Goal: Task Accomplishment & Management: Complete application form

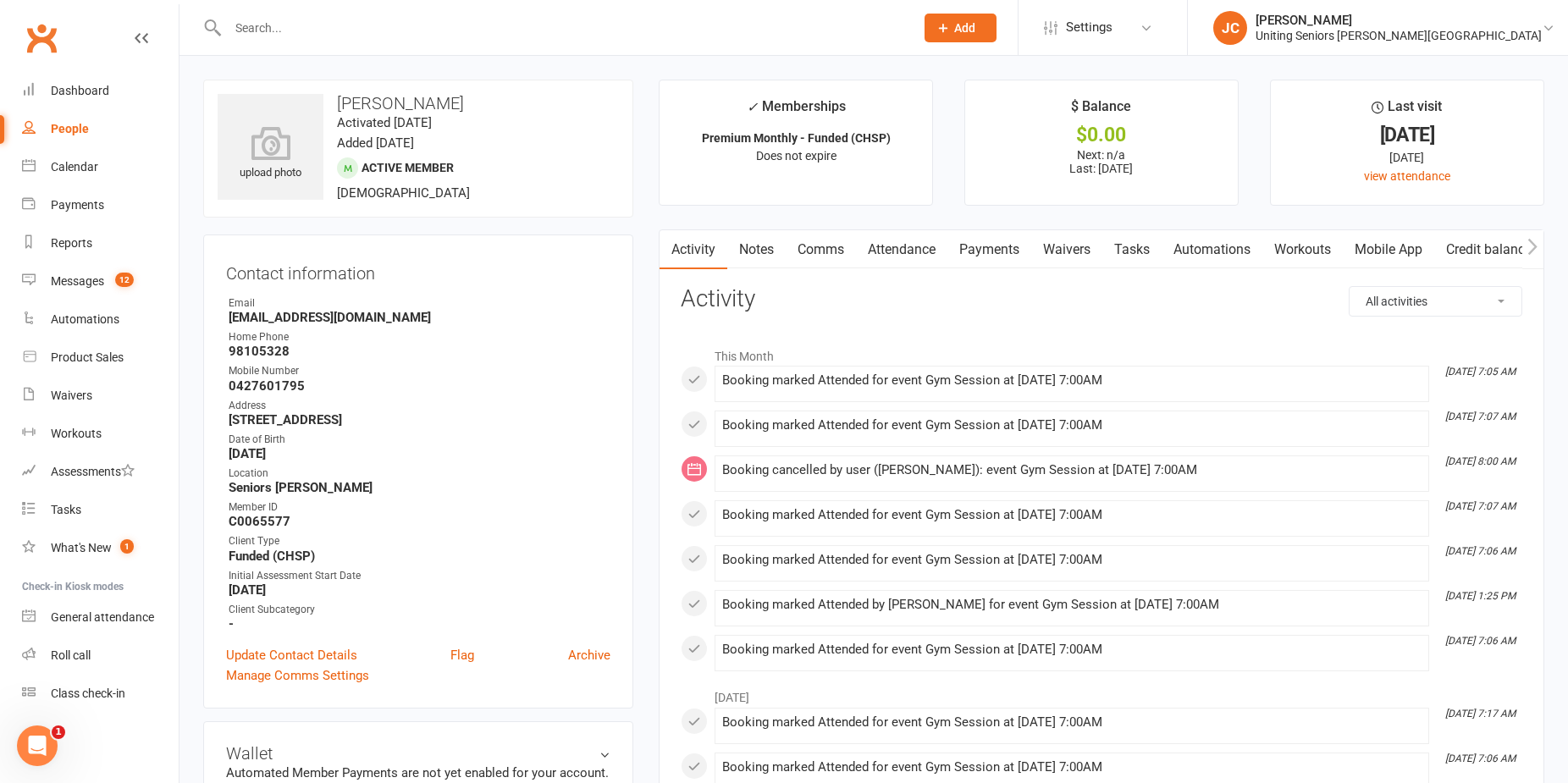
click at [997, 36] on button "Add" at bounding box center [960, 28] width 72 height 29
click at [1018, 112] on link "Member" at bounding box center [942, 115] width 150 height 39
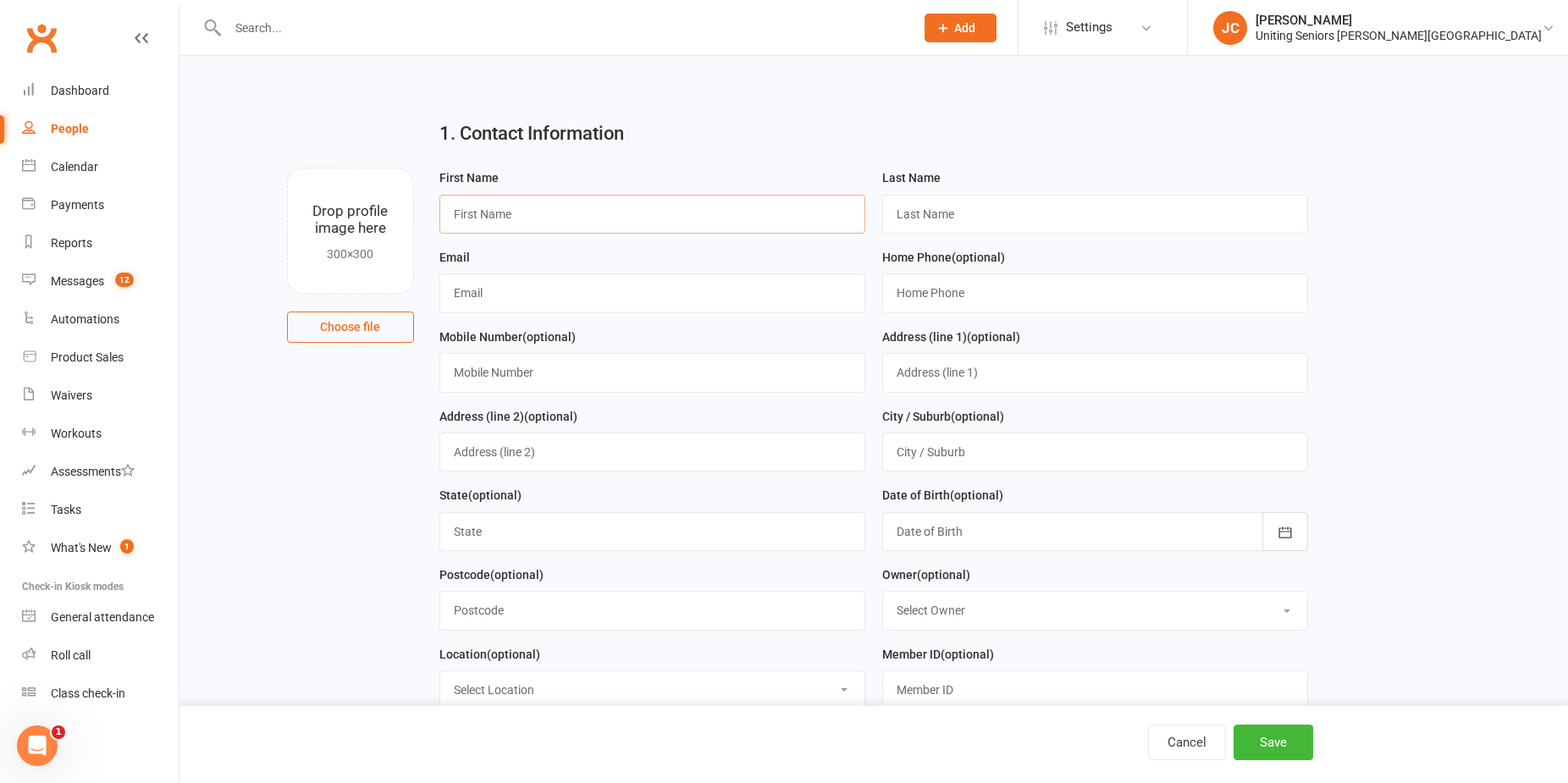
click at [700, 216] on input "text" at bounding box center [653, 214] width 426 height 39
type input "J"
type input "("
type input "[PERSON_NAME] ([PERSON_NAME])"
click at [937, 201] on input "text" at bounding box center [1095, 214] width 426 height 39
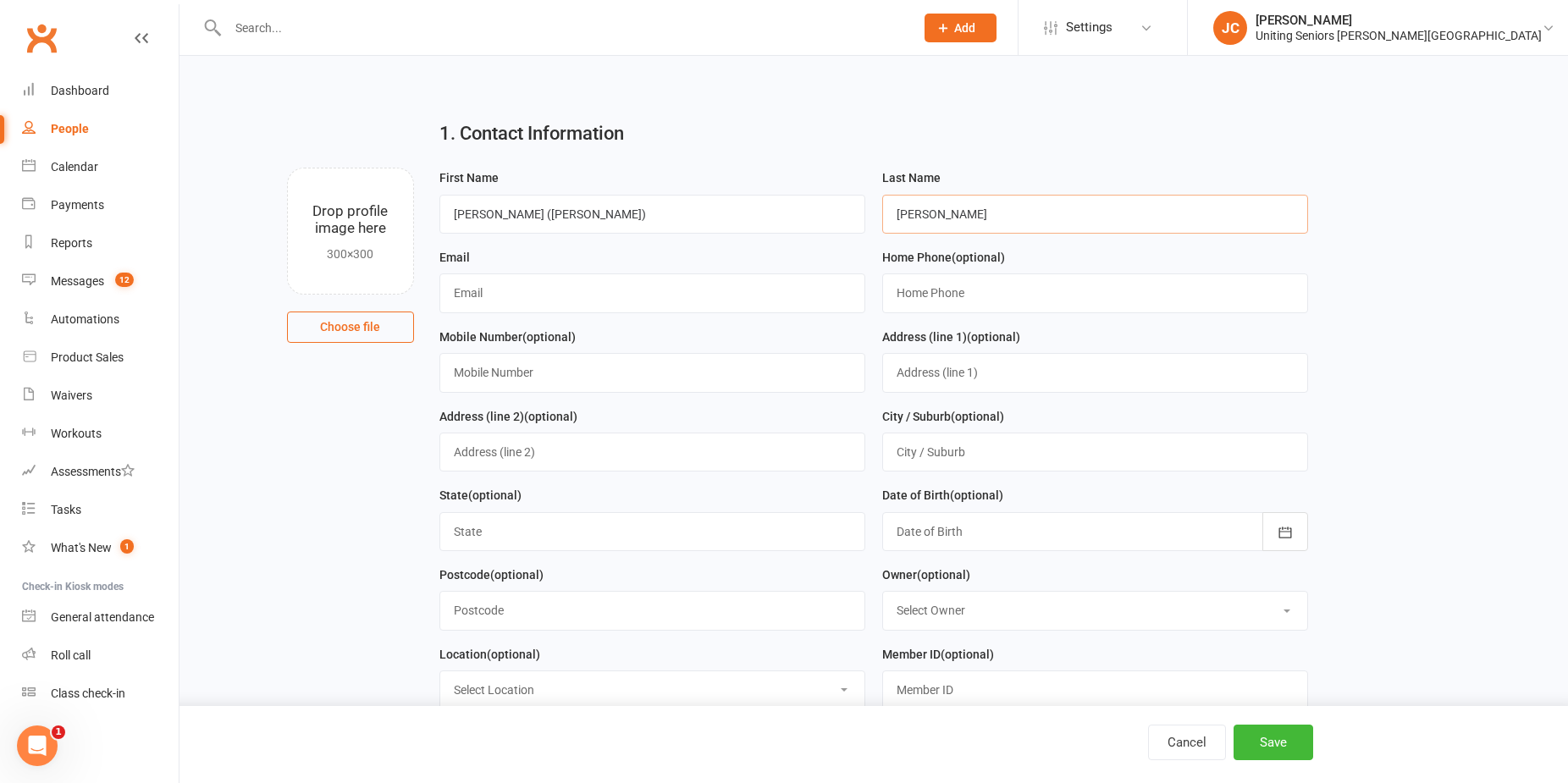
type input "[PERSON_NAME]"
click at [648, 302] on input "text" at bounding box center [653, 293] width 426 height 39
paste input "[EMAIL_ADDRESS][DOMAIN_NAME]"
type input "[EMAIL_ADDRESS][DOMAIN_NAME]"
drag, startPoint x: 701, startPoint y: 365, endPoint x: 395, endPoint y: 189, distance: 353.0
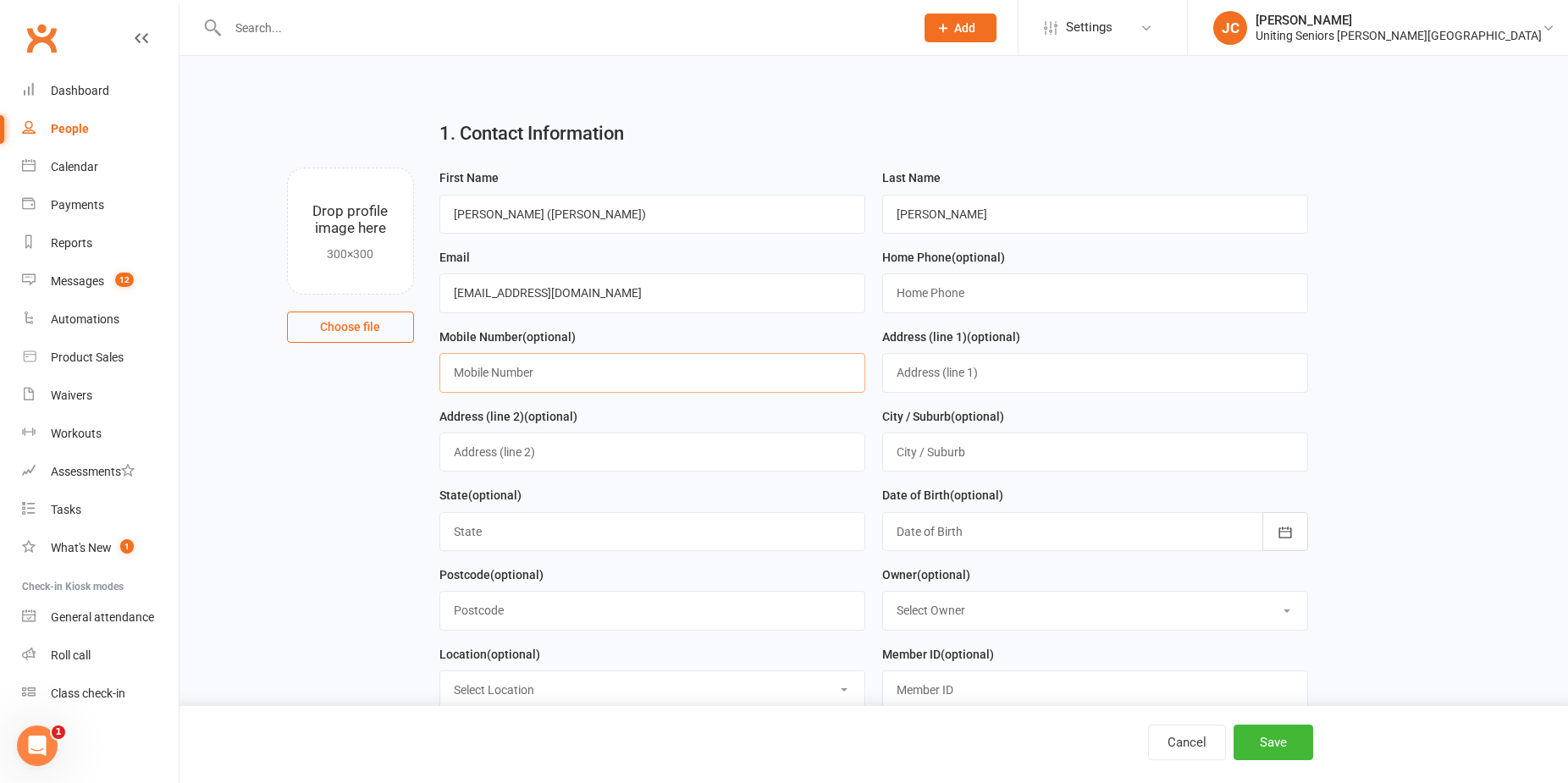
click at [701, 365] on input "text" at bounding box center [653, 372] width 426 height 39
paste input "[PHONE_NUMBER]"
type input "[PHONE_NUMBER]"
click at [913, 375] on input "text" at bounding box center [1095, 372] width 426 height 39
paste input "[STREET_ADDRESS]"
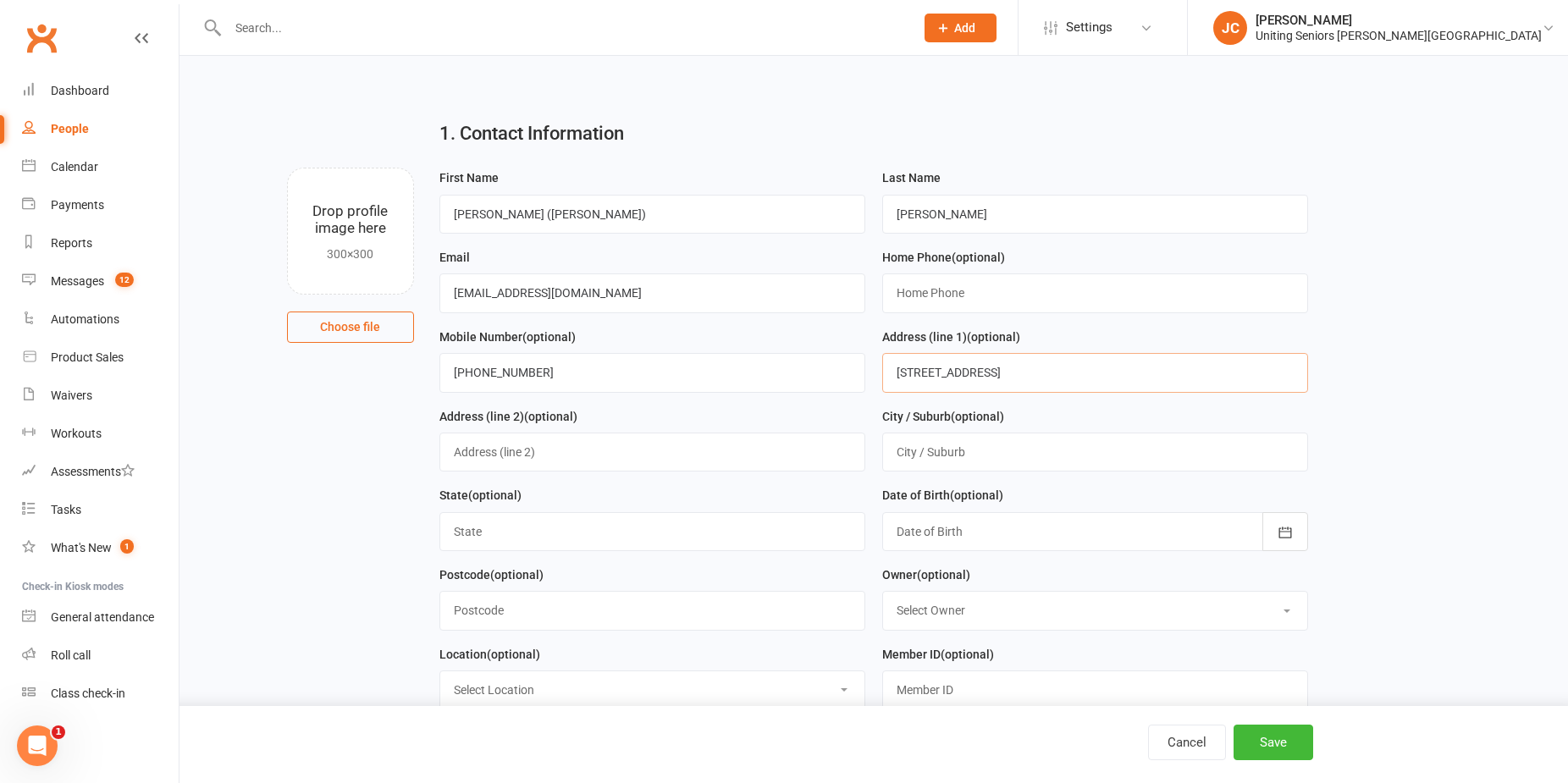
drag, startPoint x: 1170, startPoint y: 376, endPoint x: 1006, endPoint y: 375, distance: 164.0
click at [1006, 375] on input "[STREET_ADDRESS]" at bounding box center [1095, 372] width 426 height 39
type input "[STREET_ADDRESS]"
click at [971, 466] on input "text" at bounding box center [1095, 452] width 426 height 39
paste input "[STREET_ADDRESS]"
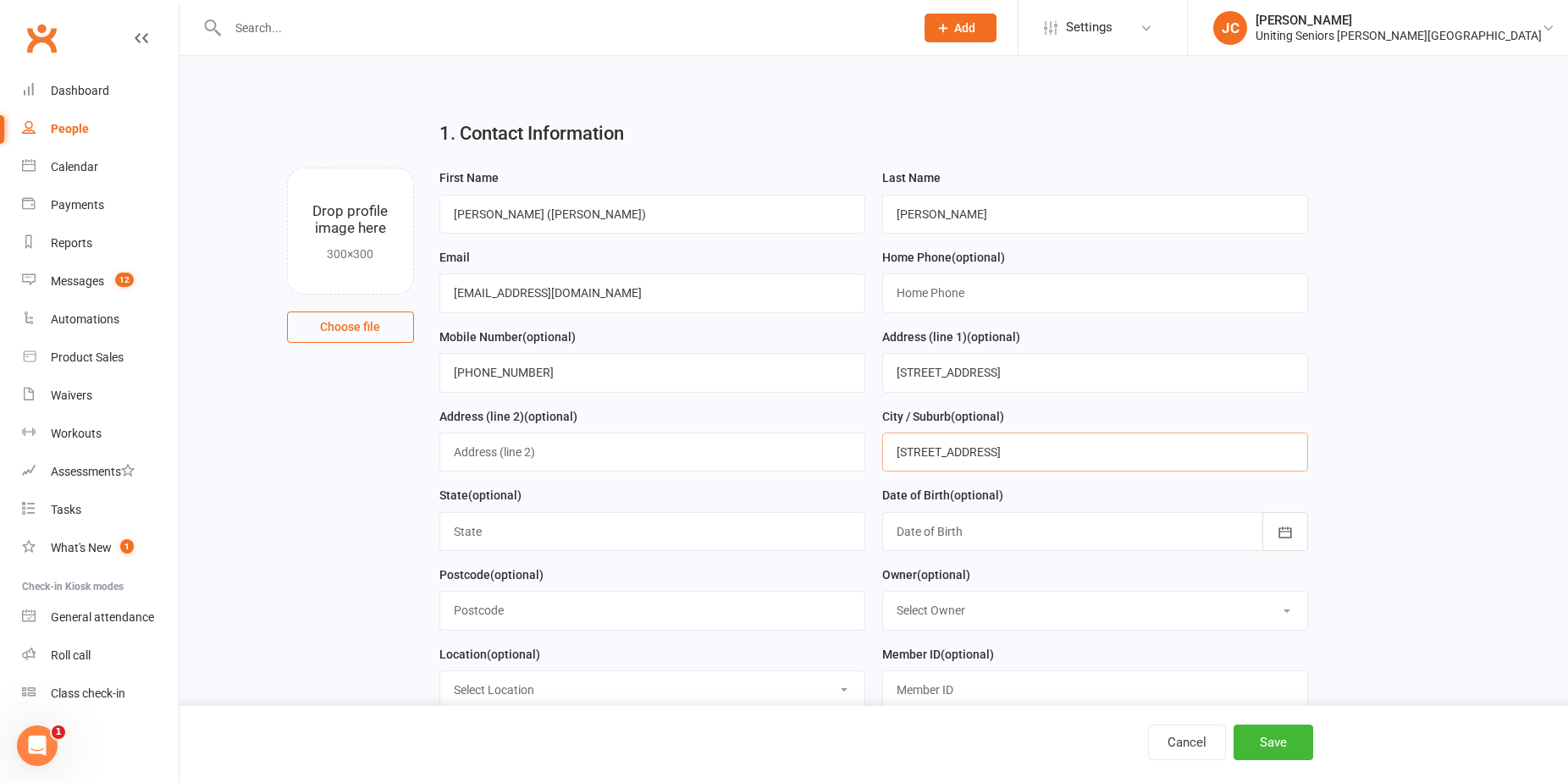
click at [1000, 453] on input "[STREET_ADDRESS]" at bounding box center [1095, 452] width 426 height 39
drag, startPoint x: 1001, startPoint y: 452, endPoint x: 821, endPoint y: 442, distance: 180.3
click at [828, 454] on form "First Name [PERSON_NAME] ([PERSON_NAME]) Last Name [PERSON_NAME] Email [EMAIL_A…" at bounding box center [874, 525] width 886 height 714
drag, startPoint x: 1031, startPoint y: 444, endPoint x: 962, endPoint y: 458, distance: 70.4
click at [963, 461] on input "[GEOGRAPHIC_DATA]" at bounding box center [1095, 452] width 426 height 39
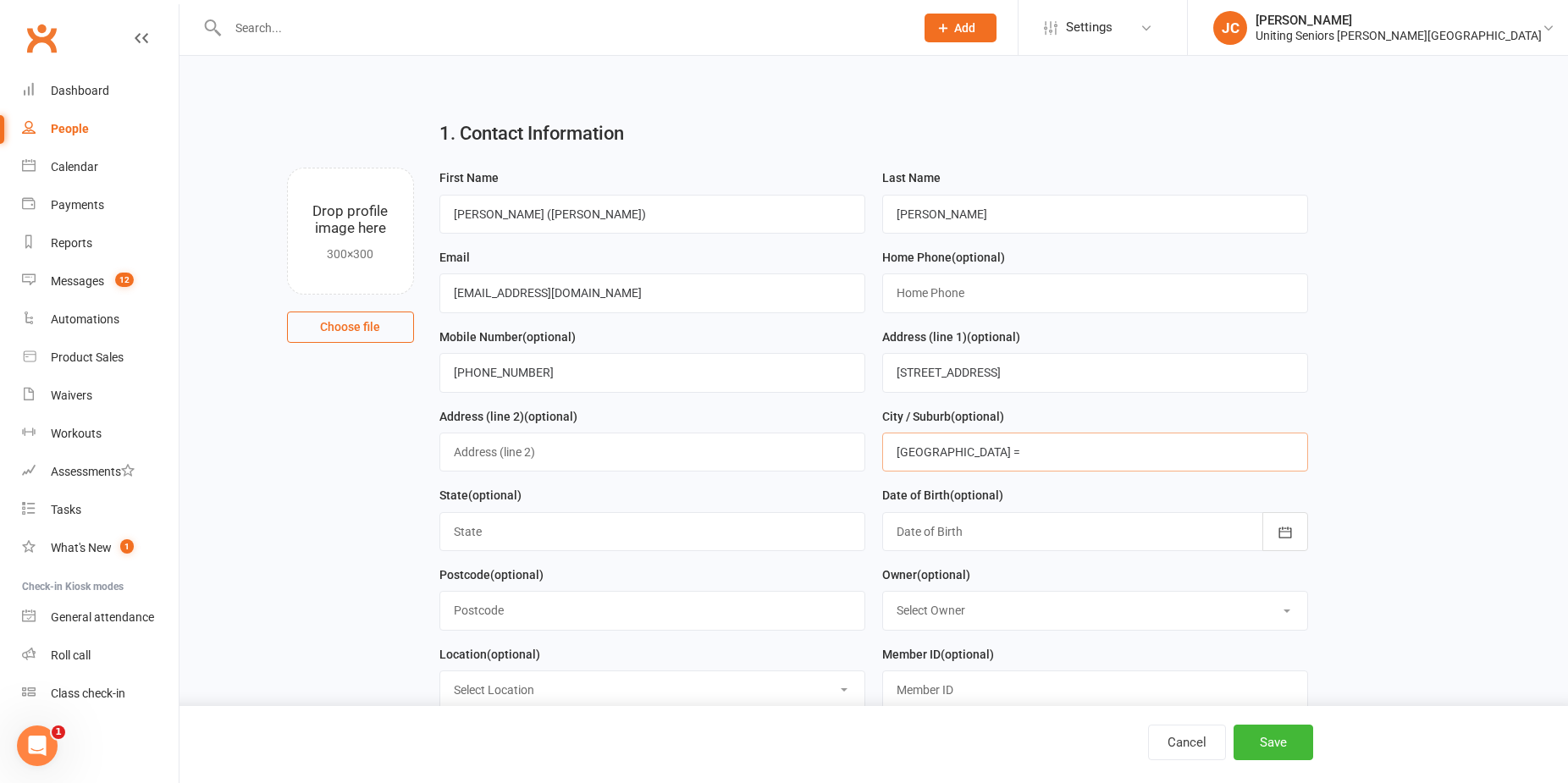
type input "[GEOGRAPHIC_DATA] ="
click at [723, 541] on input "text" at bounding box center [653, 531] width 426 height 39
type input "[GEOGRAPHIC_DATA]"
click at [476, 605] on input "text" at bounding box center [653, 610] width 426 height 39
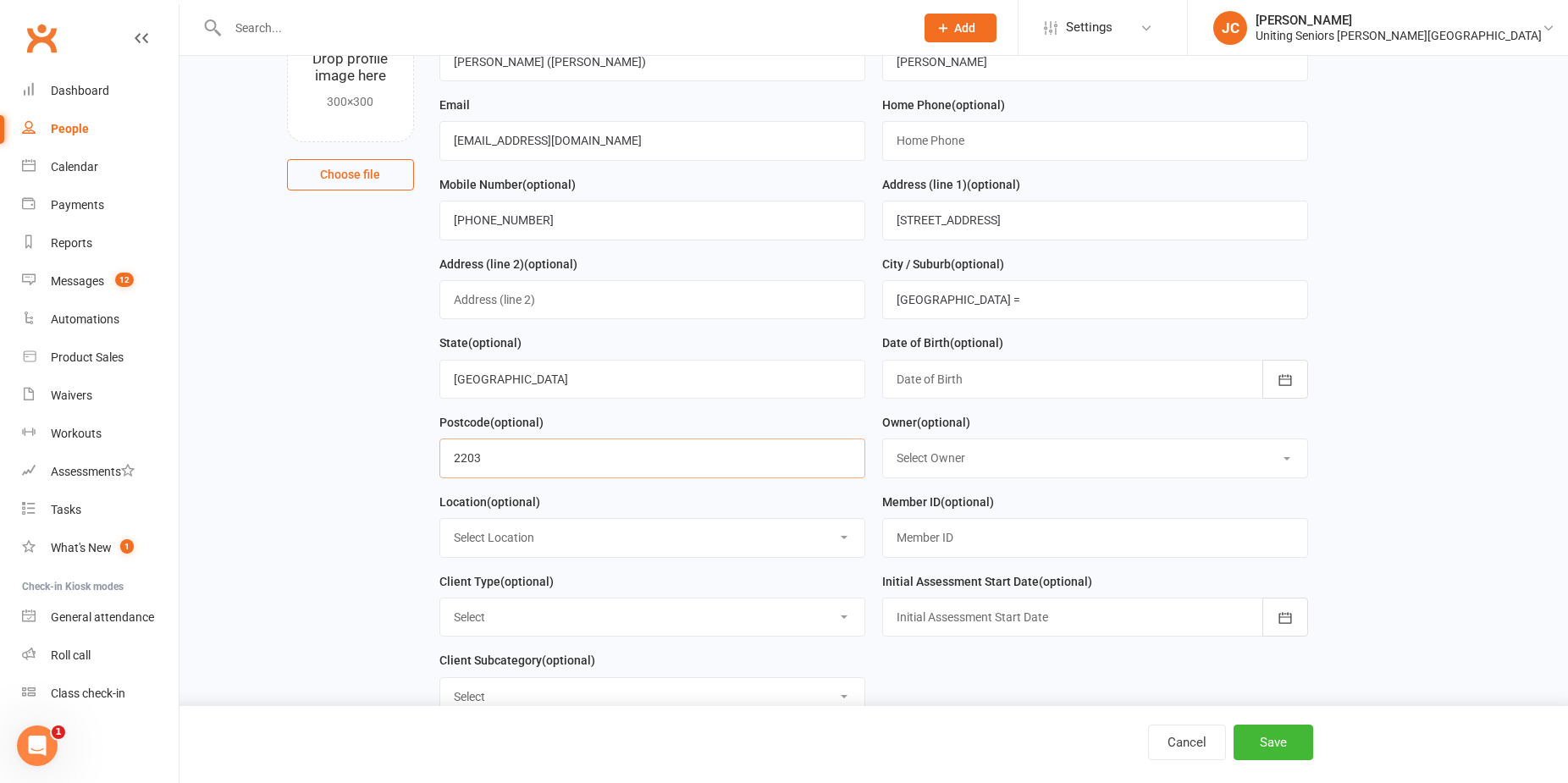
scroll to position [169, 0]
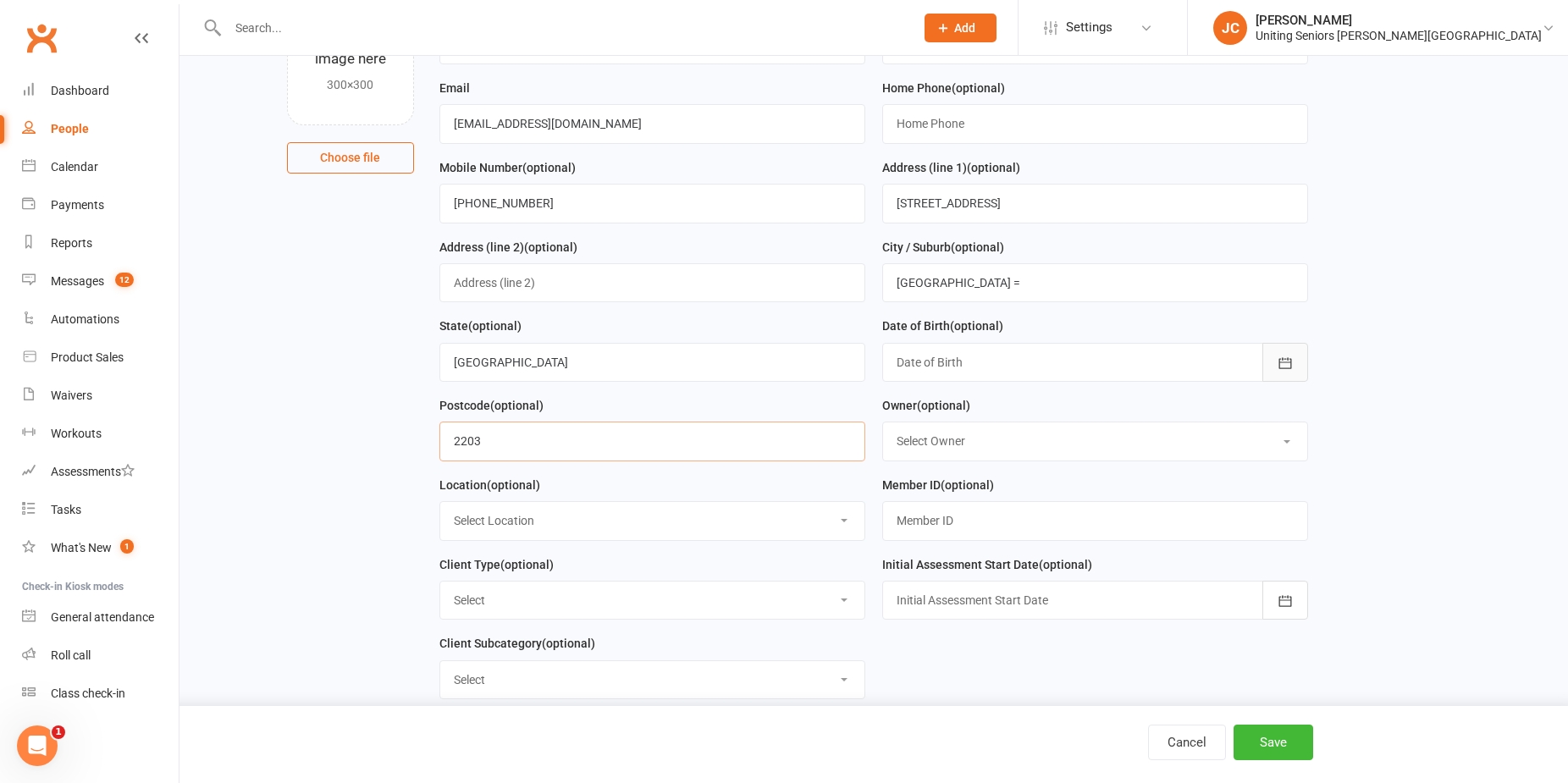
type input "2203"
click at [1282, 362] on icon "button" at bounding box center [1285, 362] width 17 height 17
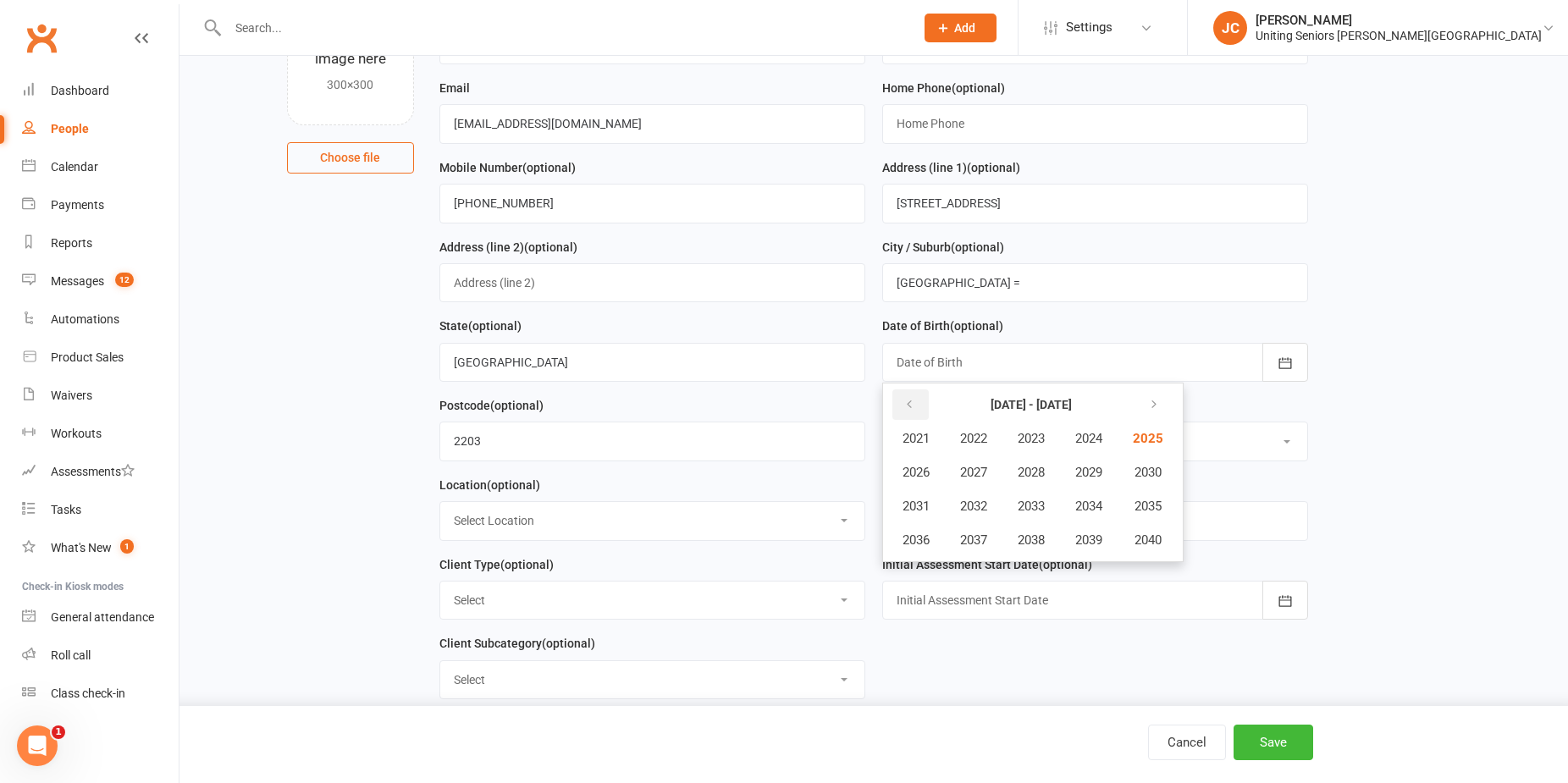
click at [907, 404] on icon "button" at bounding box center [909, 405] width 12 height 14
click at [907, 404] on icon "button" at bounding box center [909, 405] width 12 height 14
click at [1160, 480] on span "1950" at bounding box center [1146, 473] width 27 height 16
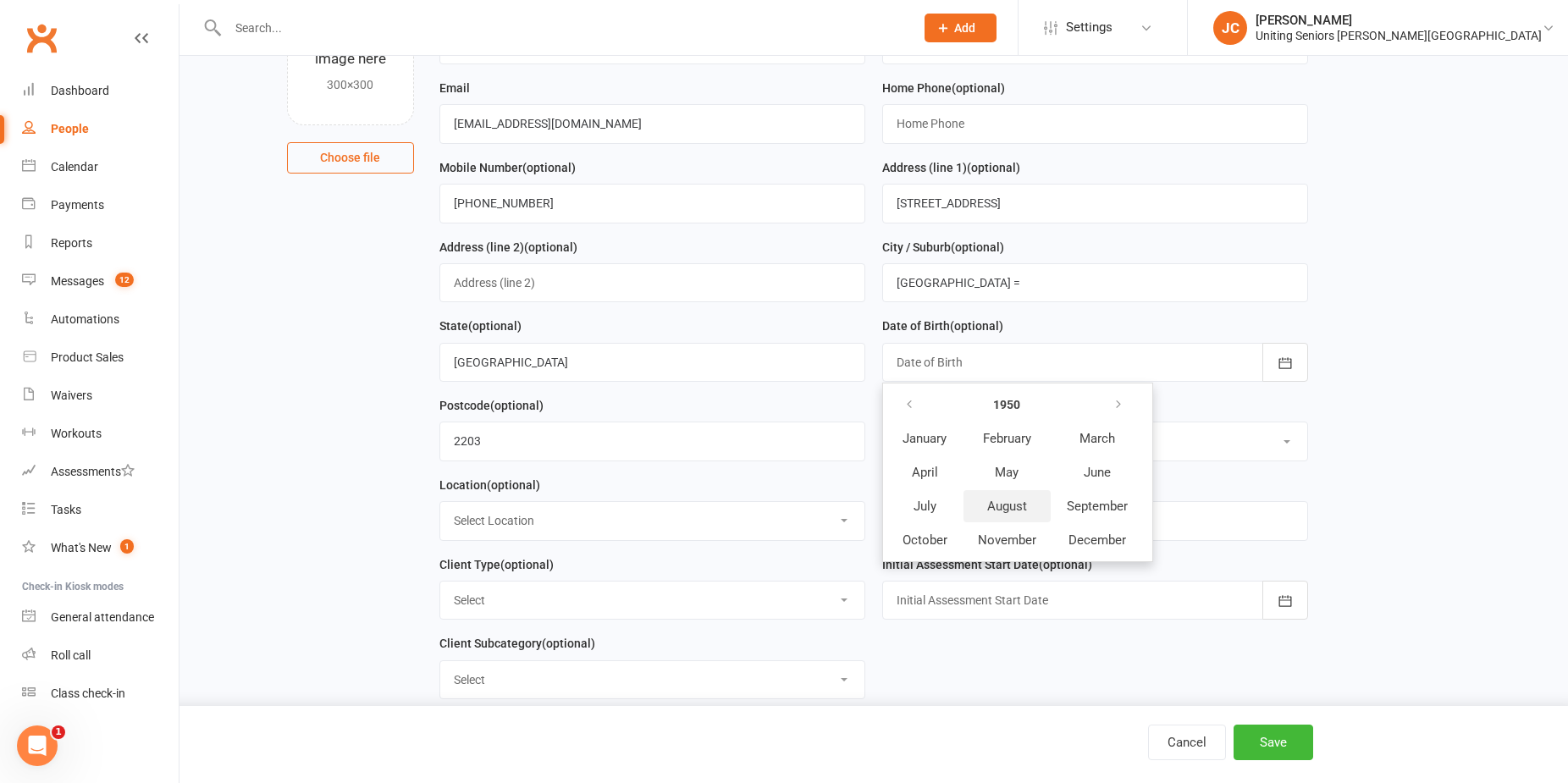
click at [1000, 519] on button "August" at bounding box center [1007, 506] width 87 height 32
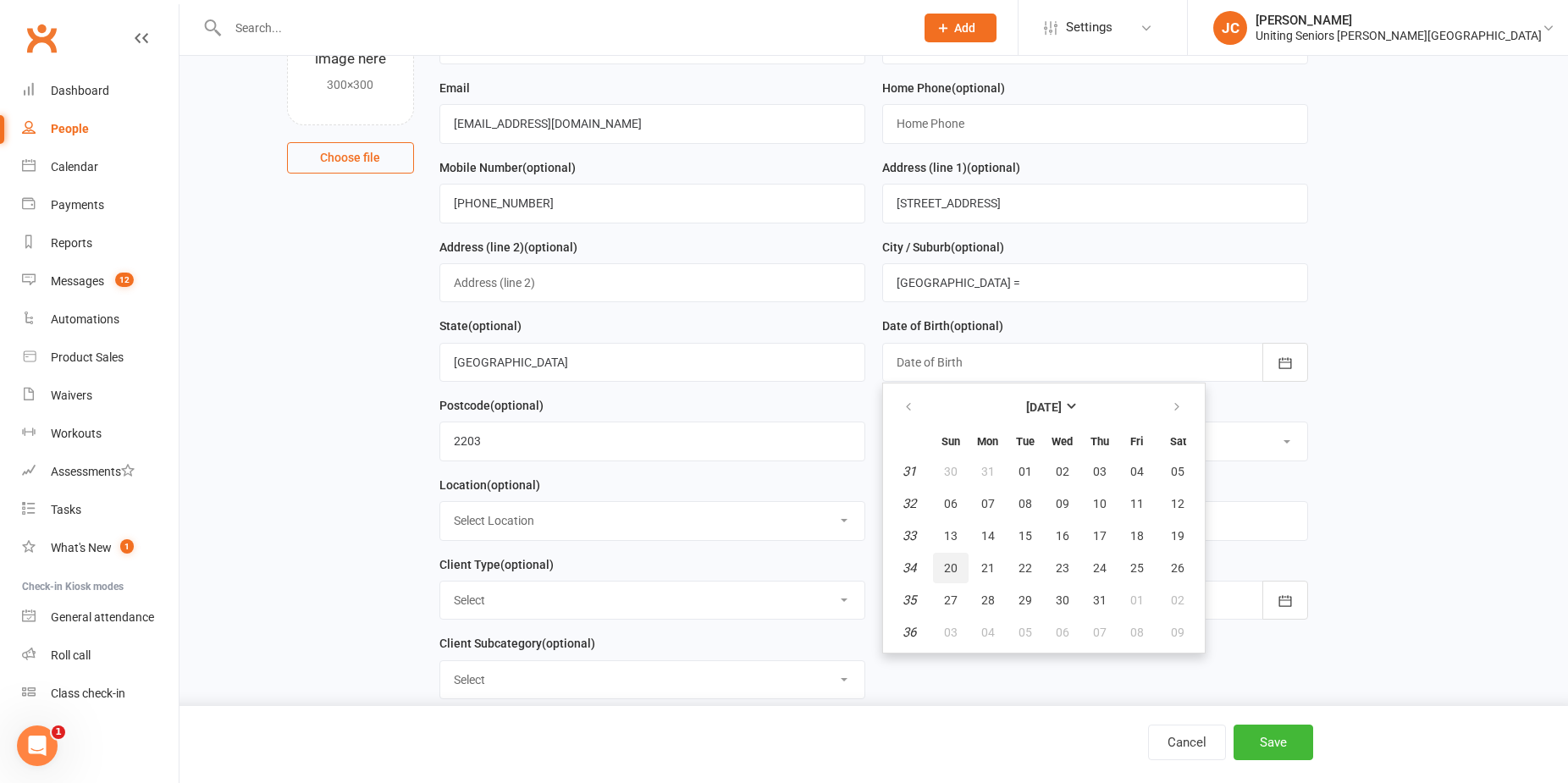
click at [960, 580] on button "20" at bounding box center [951, 567] width 36 height 30
type input "[DATE]"
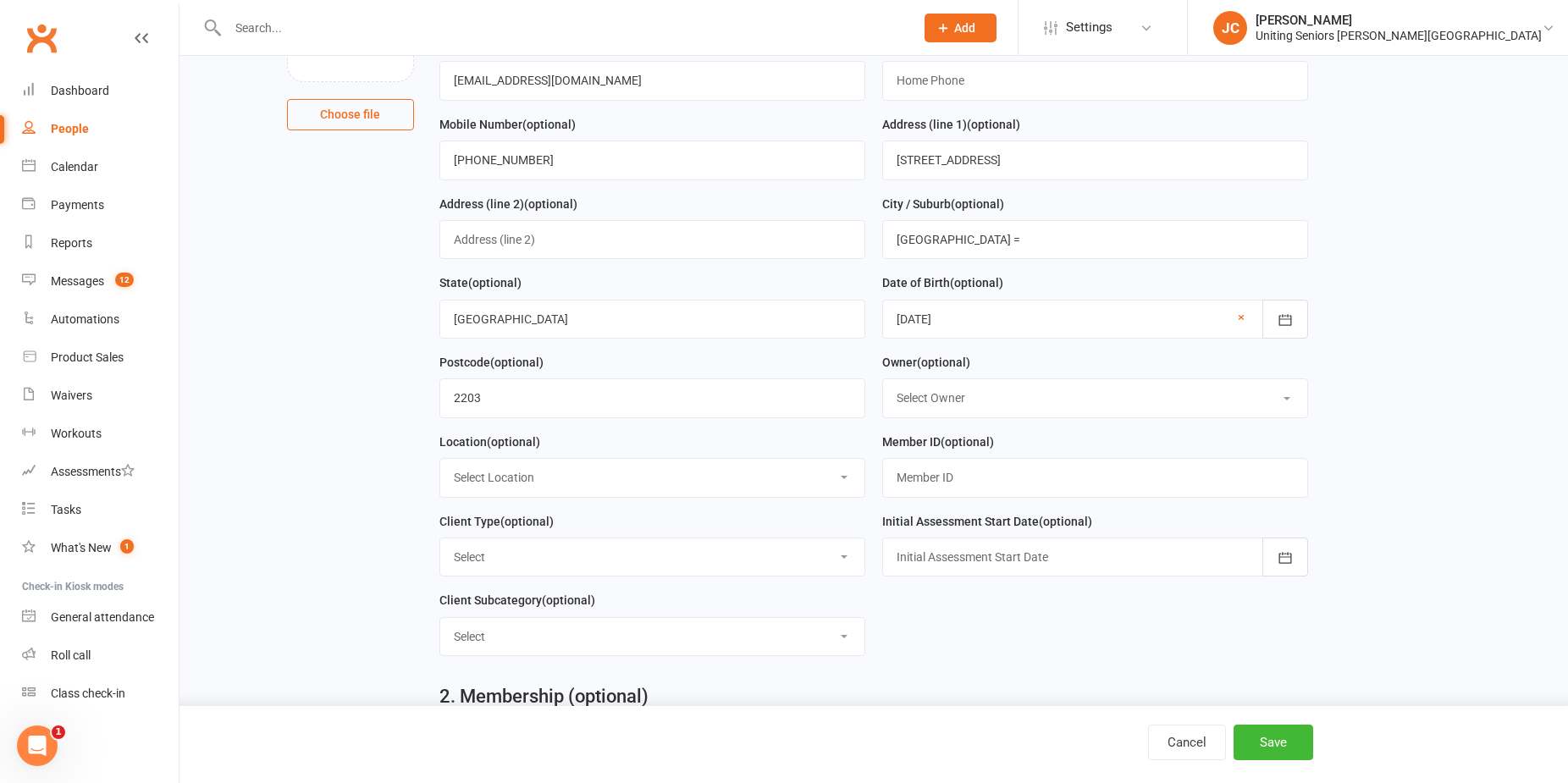
scroll to position [254, 0]
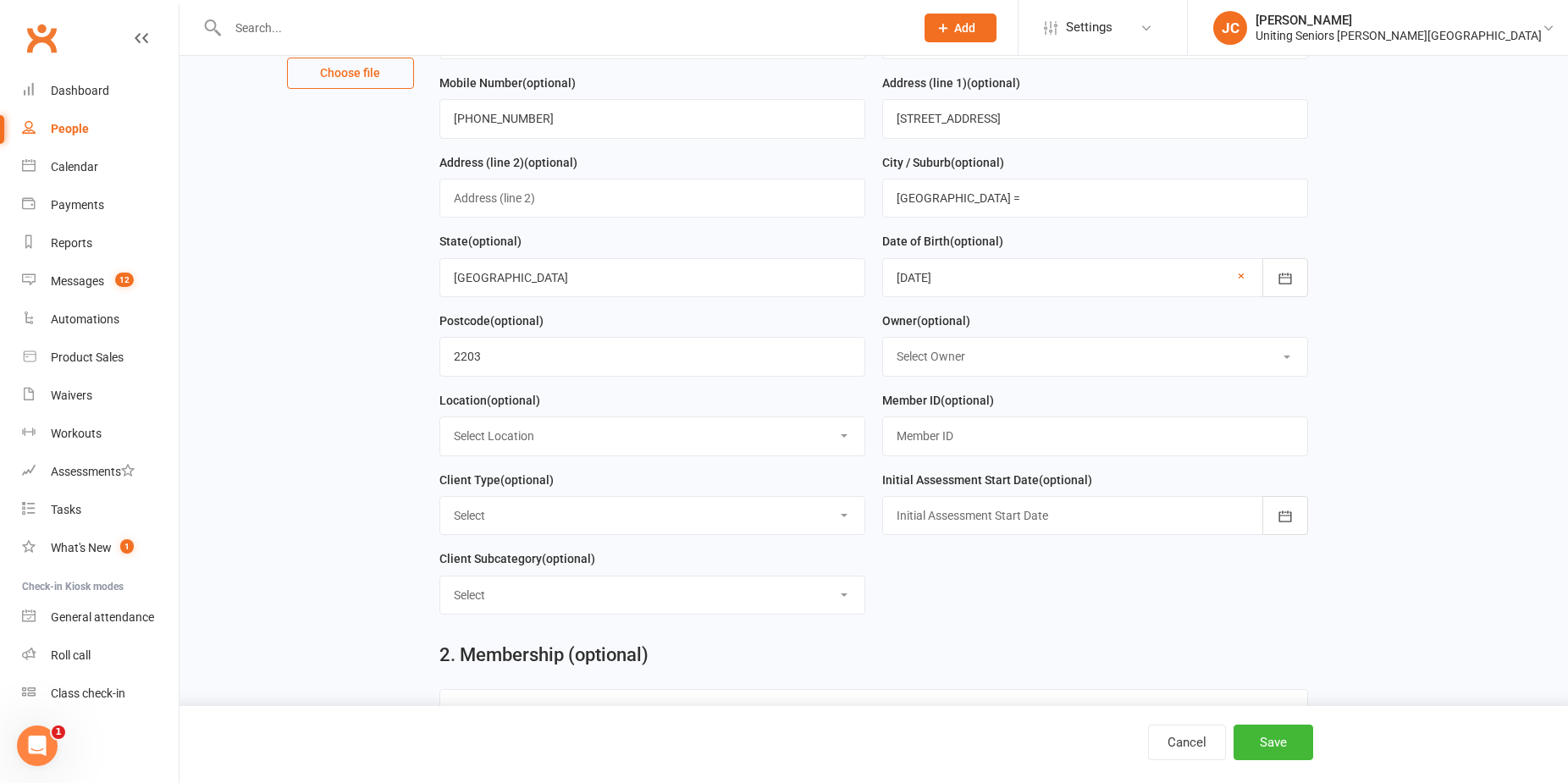
click at [950, 371] on select "Select Owner [PERSON_NAME] [PERSON_NAME] [PERSON_NAME] [PERSON_NAME] [PERSON_NA…" at bounding box center [1095, 356] width 424 height 37
click at [848, 388] on div "Postcode (optional) 2203" at bounding box center [652, 351] width 442 height 80
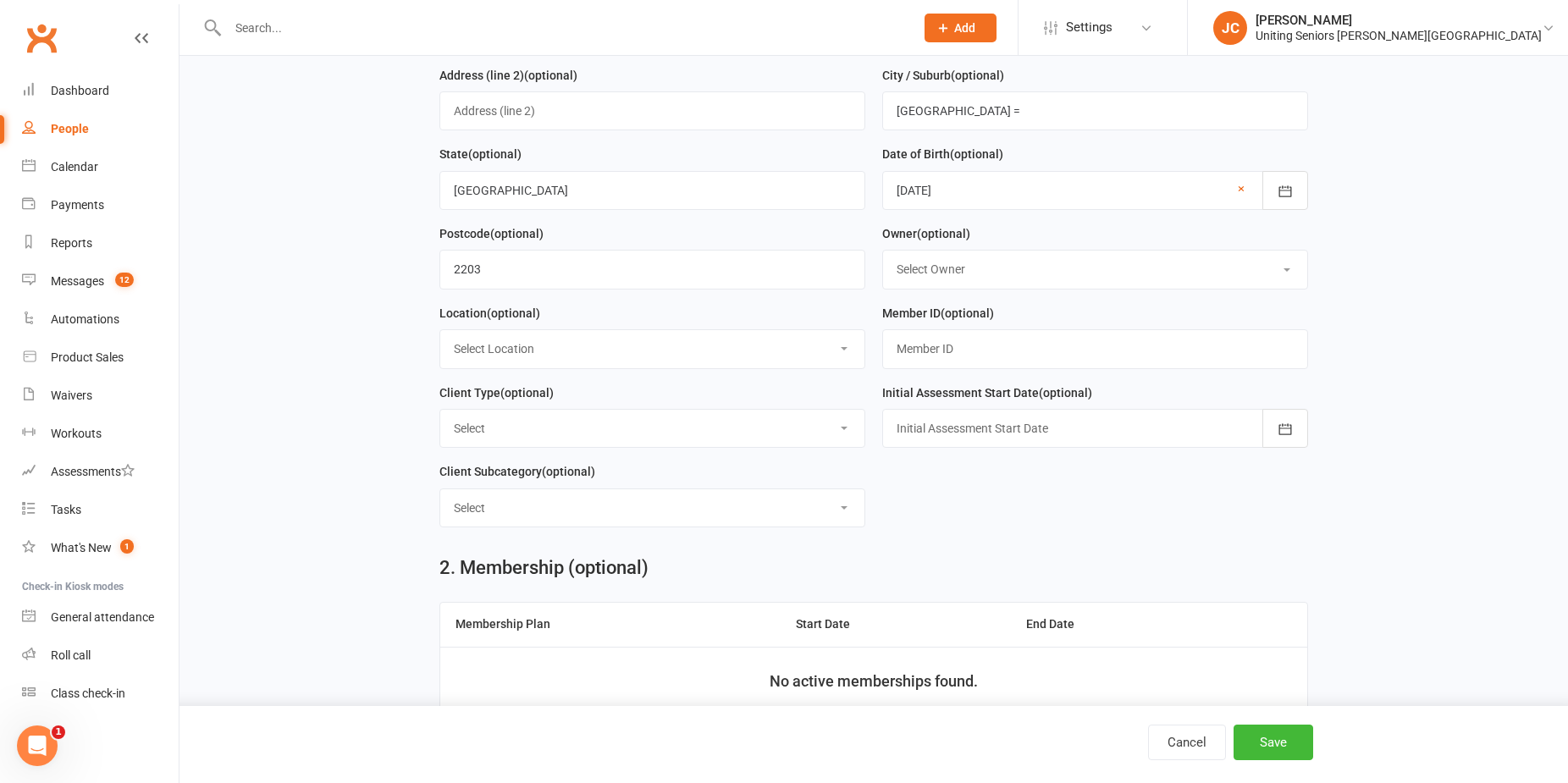
scroll to position [423, 0]
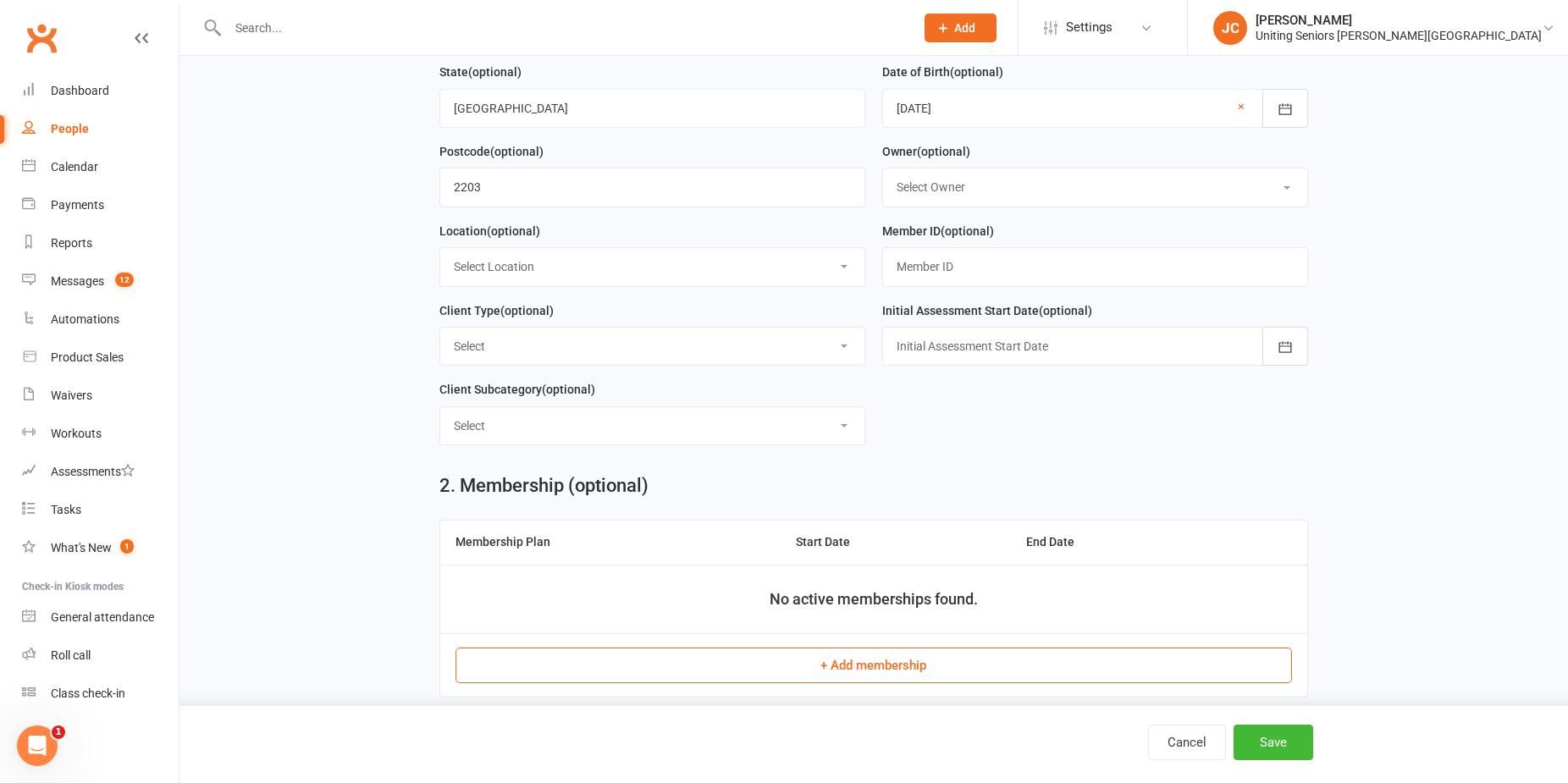
click at [597, 262] on select "Select Location Large Training Room next door to gym Leichhardt Bowling Club Se…" at bounding box center [653, 266] width 424 height 37
select select "2"
click at [441, 254] on select "Select Location Large Training Room next door to gym Leichhardt Bowling Club Se…" at bounding box center [653, 266] width 424 height 37
click at [1015, 264] on input "text" at bounding box center [1095, 266] width 426 height 39
click at [328, 317] on main "1. Contact Information Drop profile image here 300×300 Choose file First Name […" at bounding box center [874, 303] width 1341 height 1239
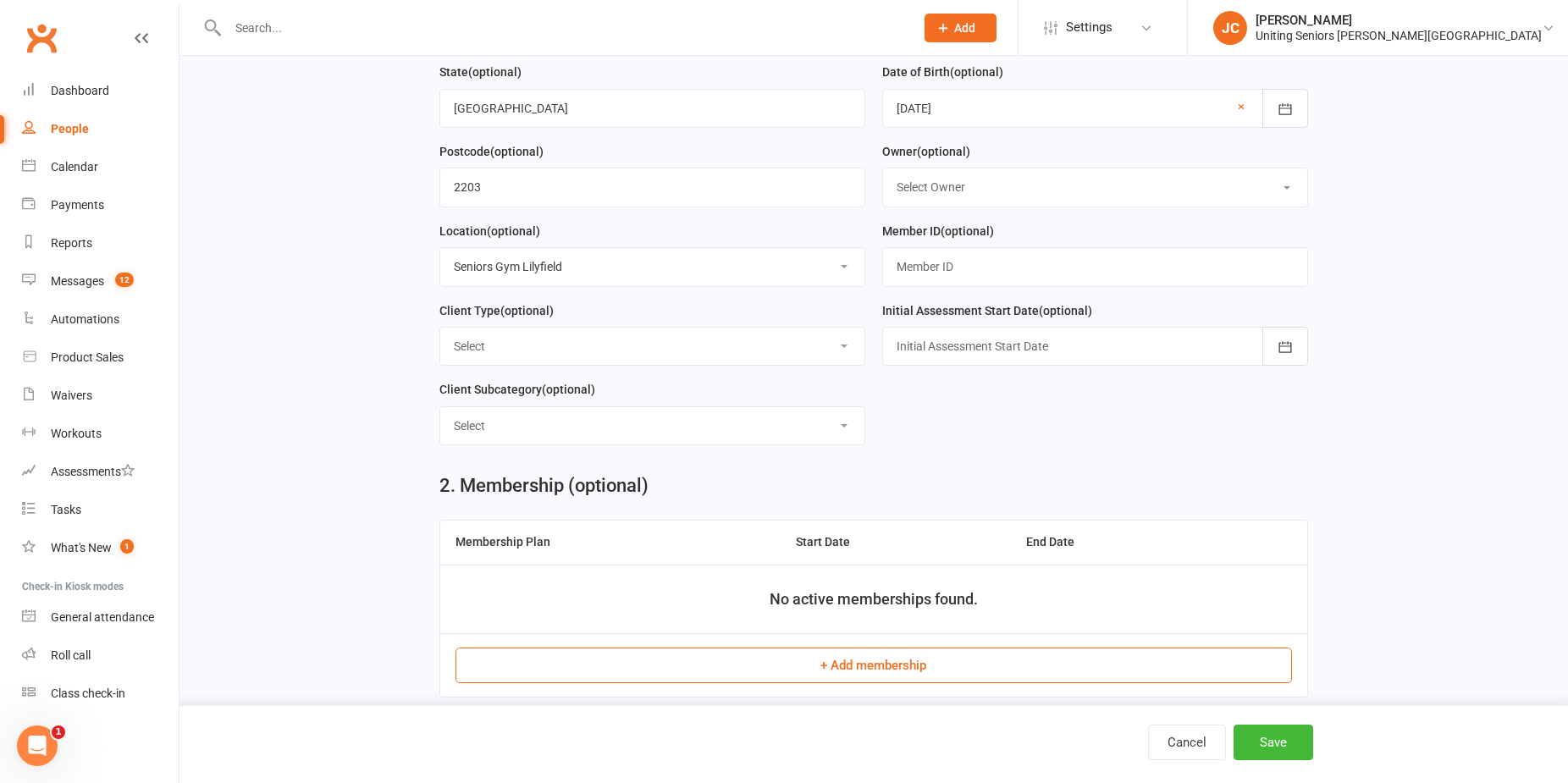
click at [606, 365] on select "Select DVA Foundation & Pensioner (FUP) Funded (CHSP) Self Funded (Full) Unitin…" at bounding box center [653, 346] width 424 height 37
select select "Foundation & Pensioner (FUP)"
click at [441, 335] on select "Select DVA Foundation & Pensioner (FUP) Funded (CHSP) Self Funded (Full) Unitin…" at bounding box center [653, 346] width 424 height 37
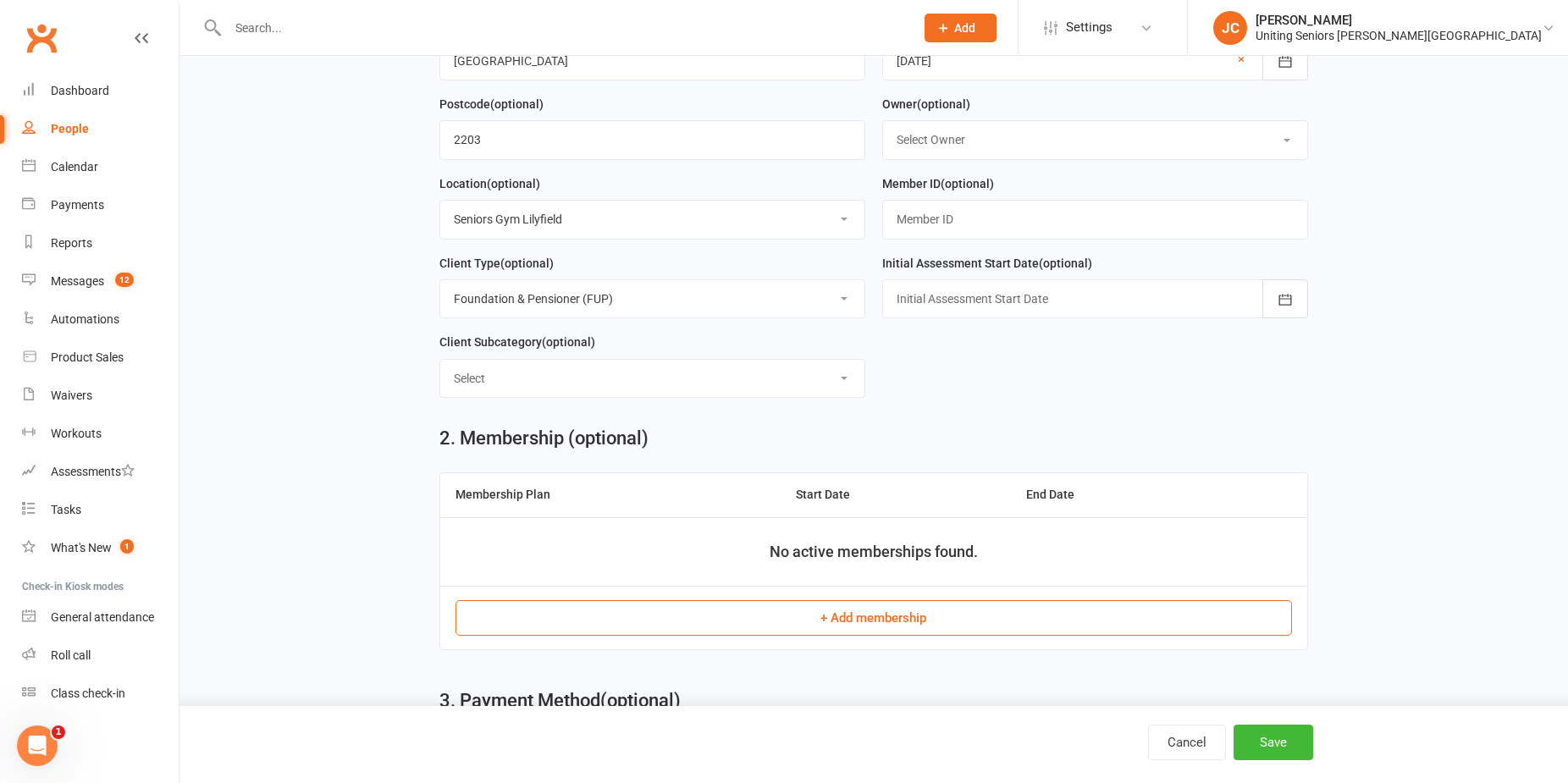
scroll to position [508, 0]
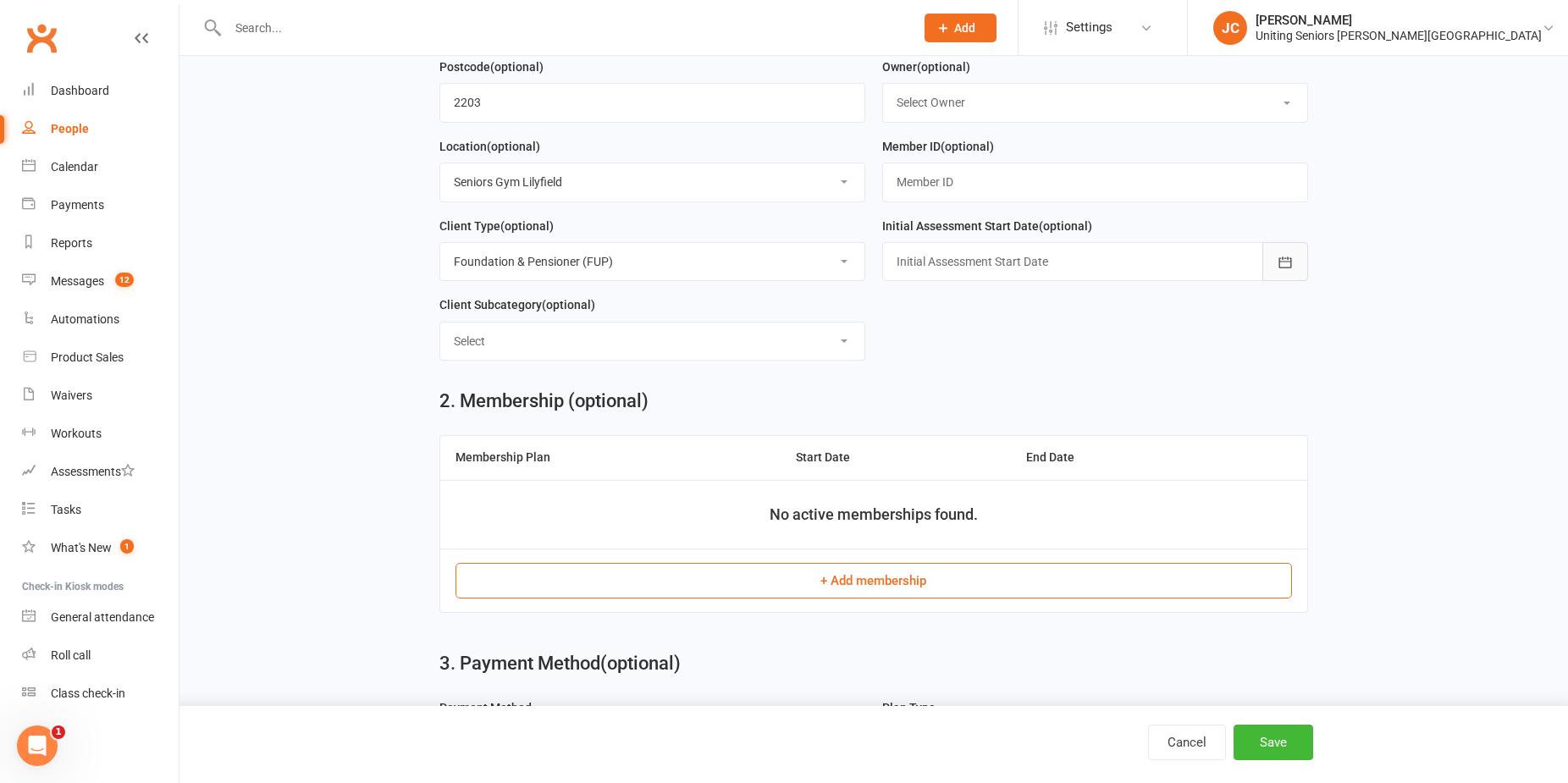
click at [1288, 255] on button "button" at bounding box center [1285, 262] width 46 height 39
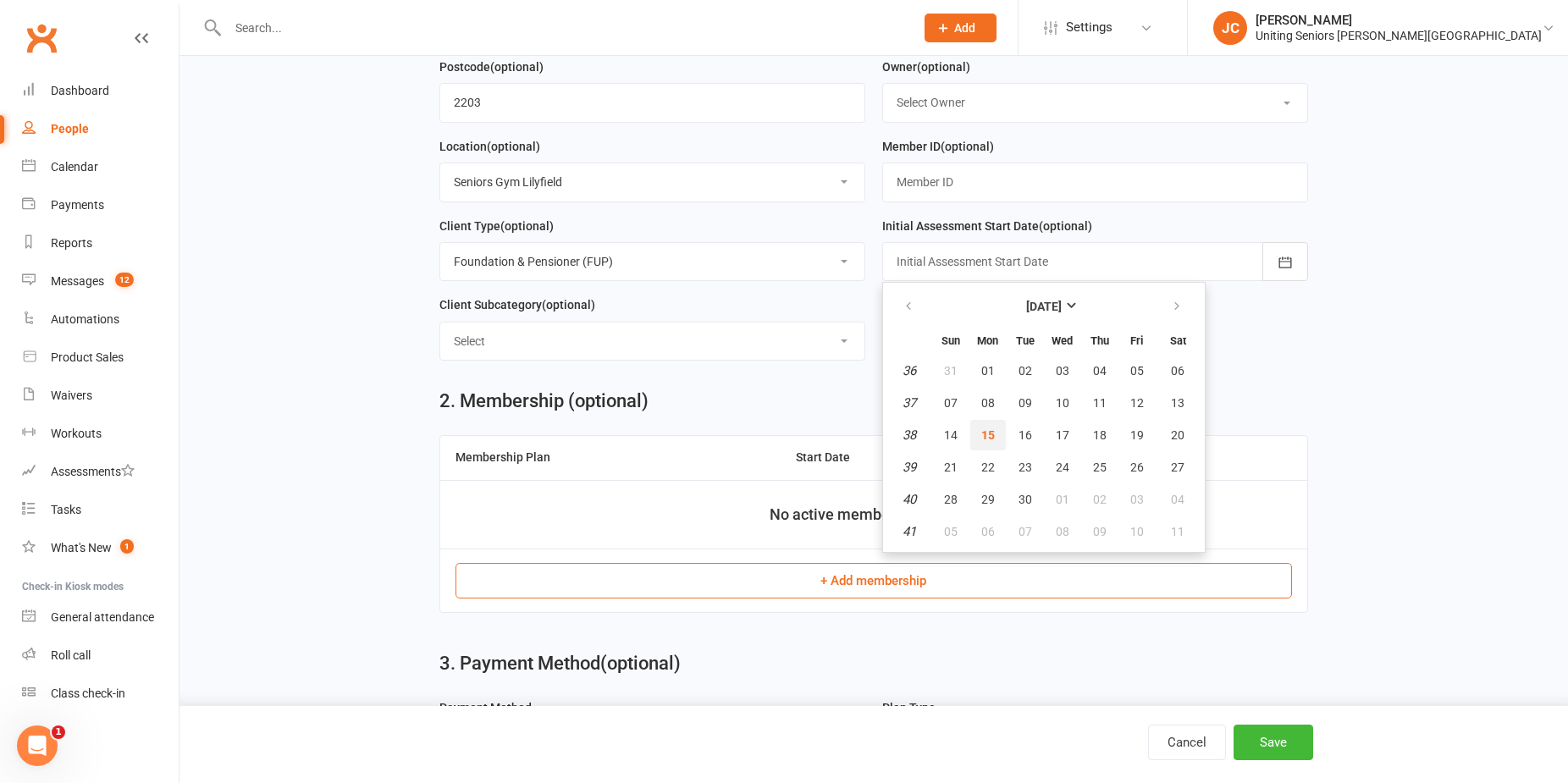
click at [989, 432] on button "15" at bounding box center [987, 435] width 36 height 30
type input "[DATE]"
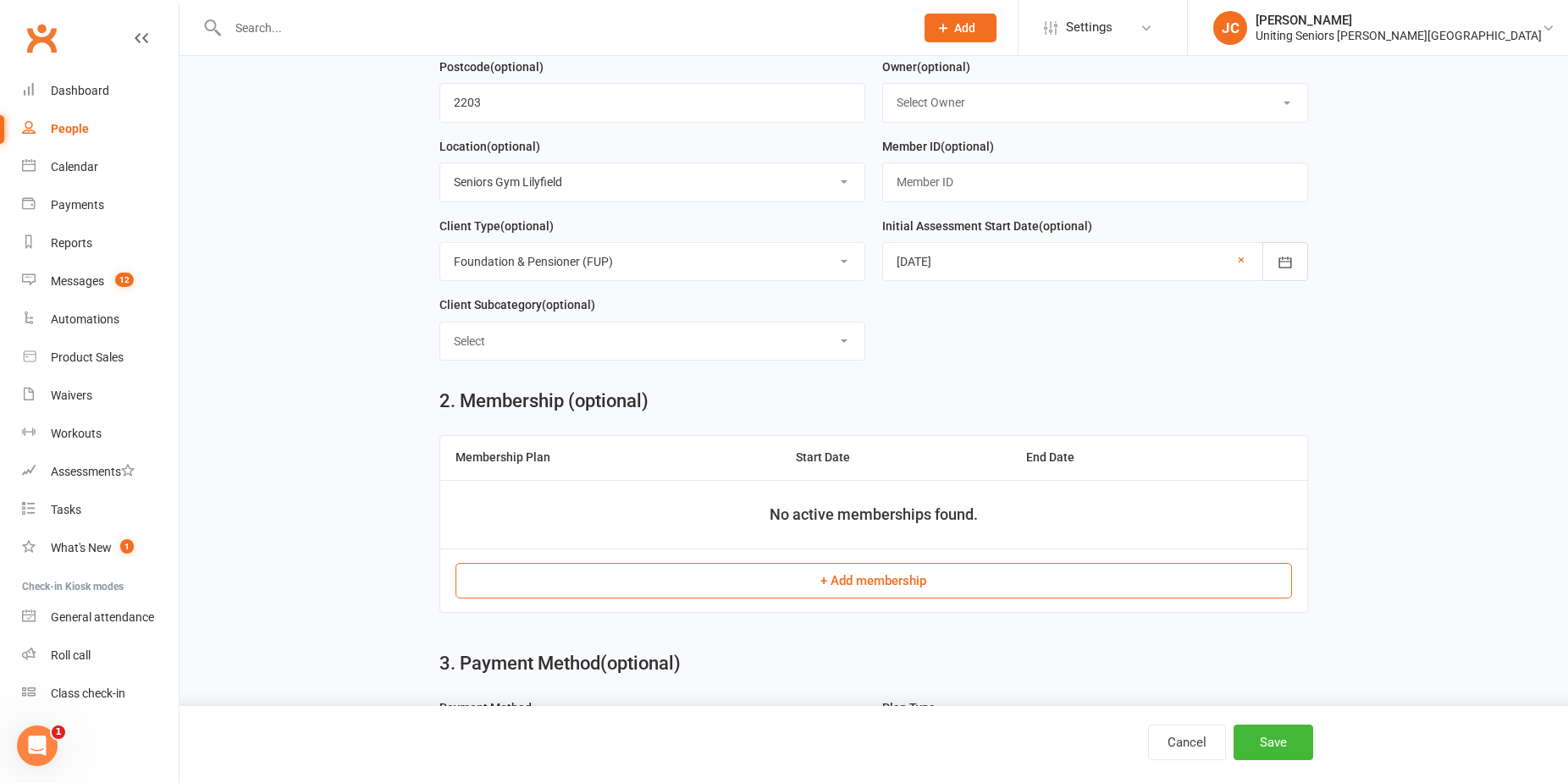
click at [719, 345] on select "Select ILU Community" at bounding box center [653, 341] width 424 height 37
click at [1020, 337] on form "First Name [PERSON_NAME] ([PERSON_NAME]) Last Name [PERSON_NAME] Email [EMAIL_A…" at bounding box center [874, 17] width 886 height 714
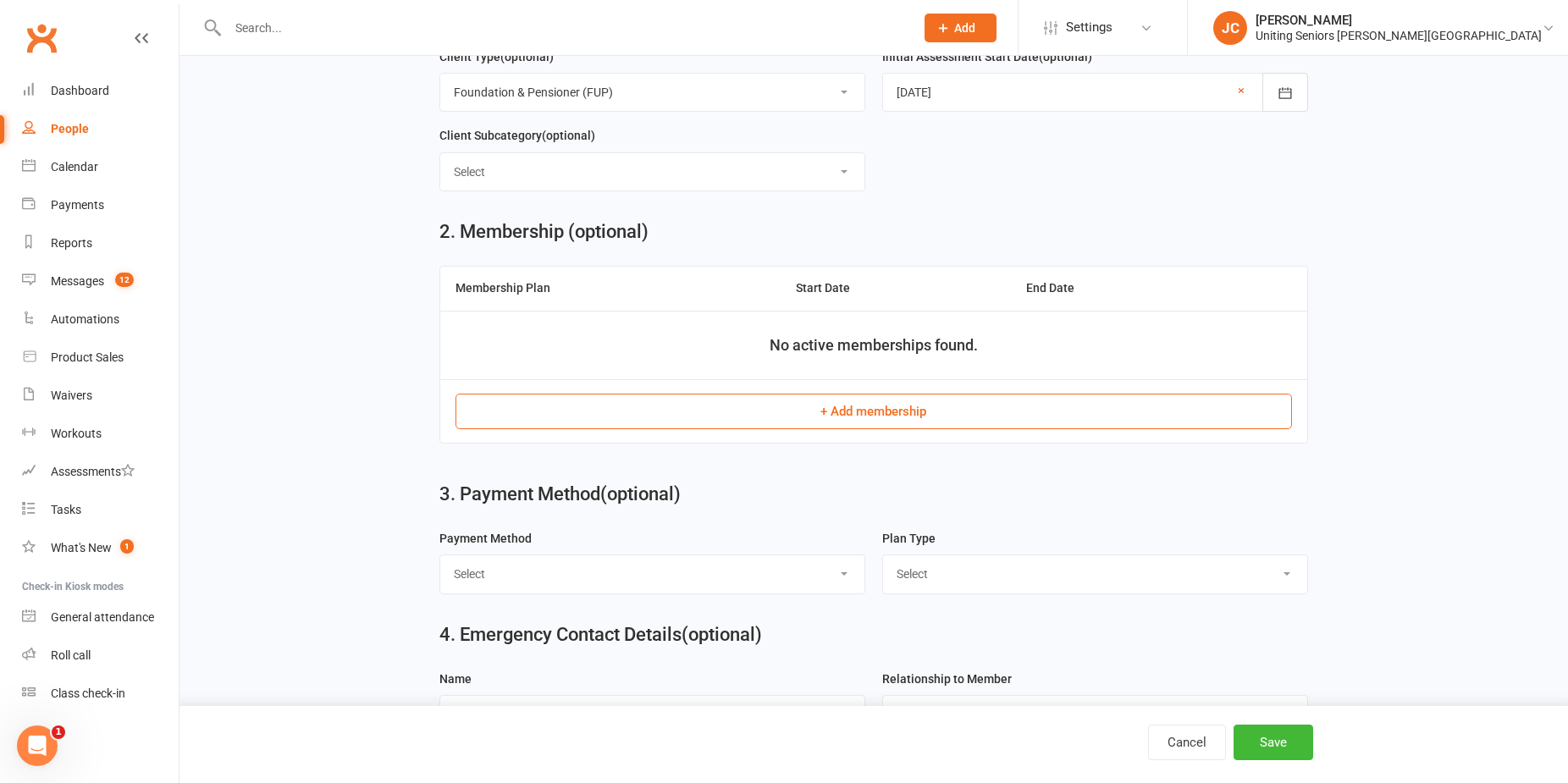
scroll to position [762, 0]
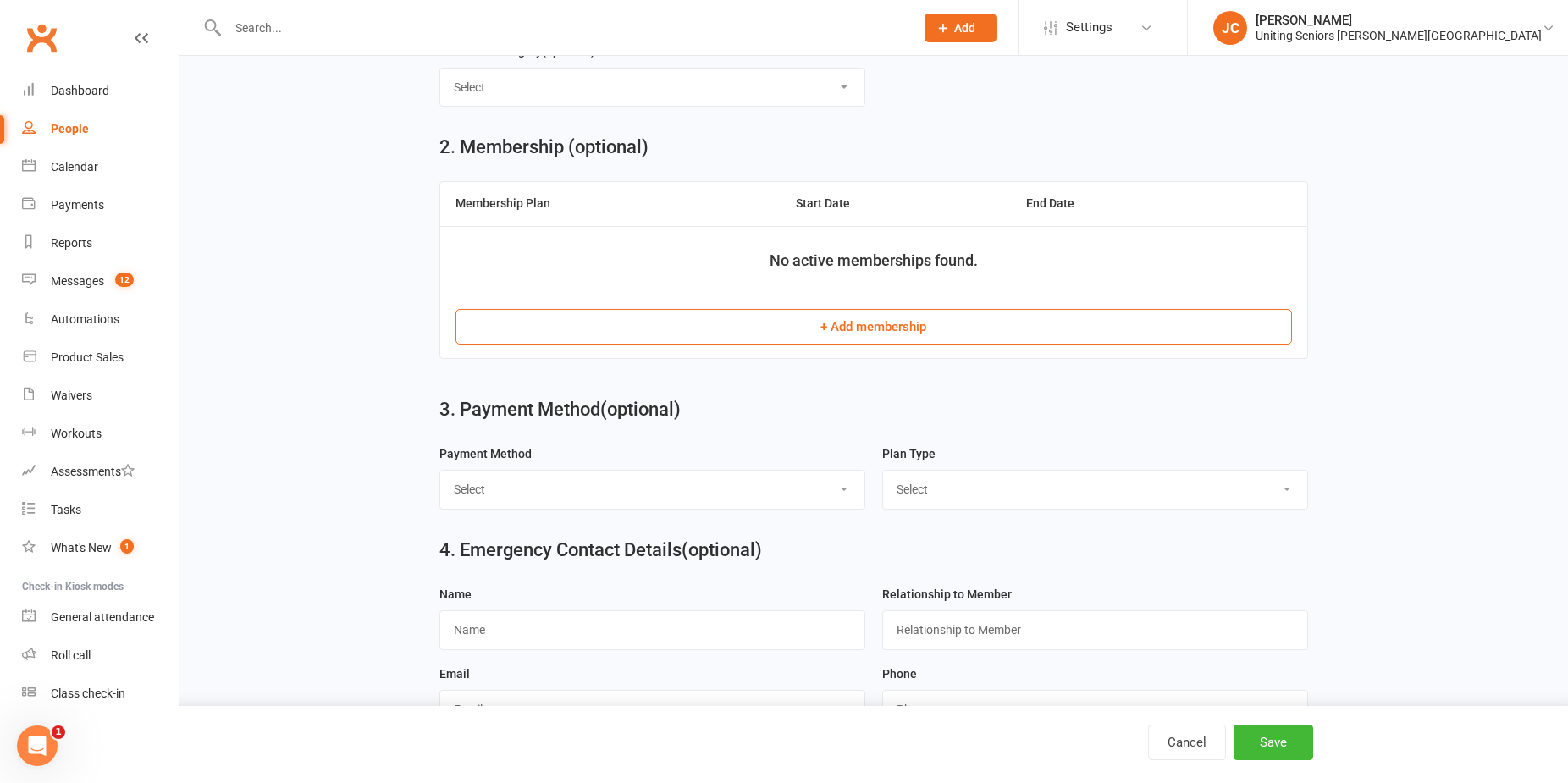
click at [976, 335] on button "+ Add membership" at bounding box center [874, 327] width 836 height 36
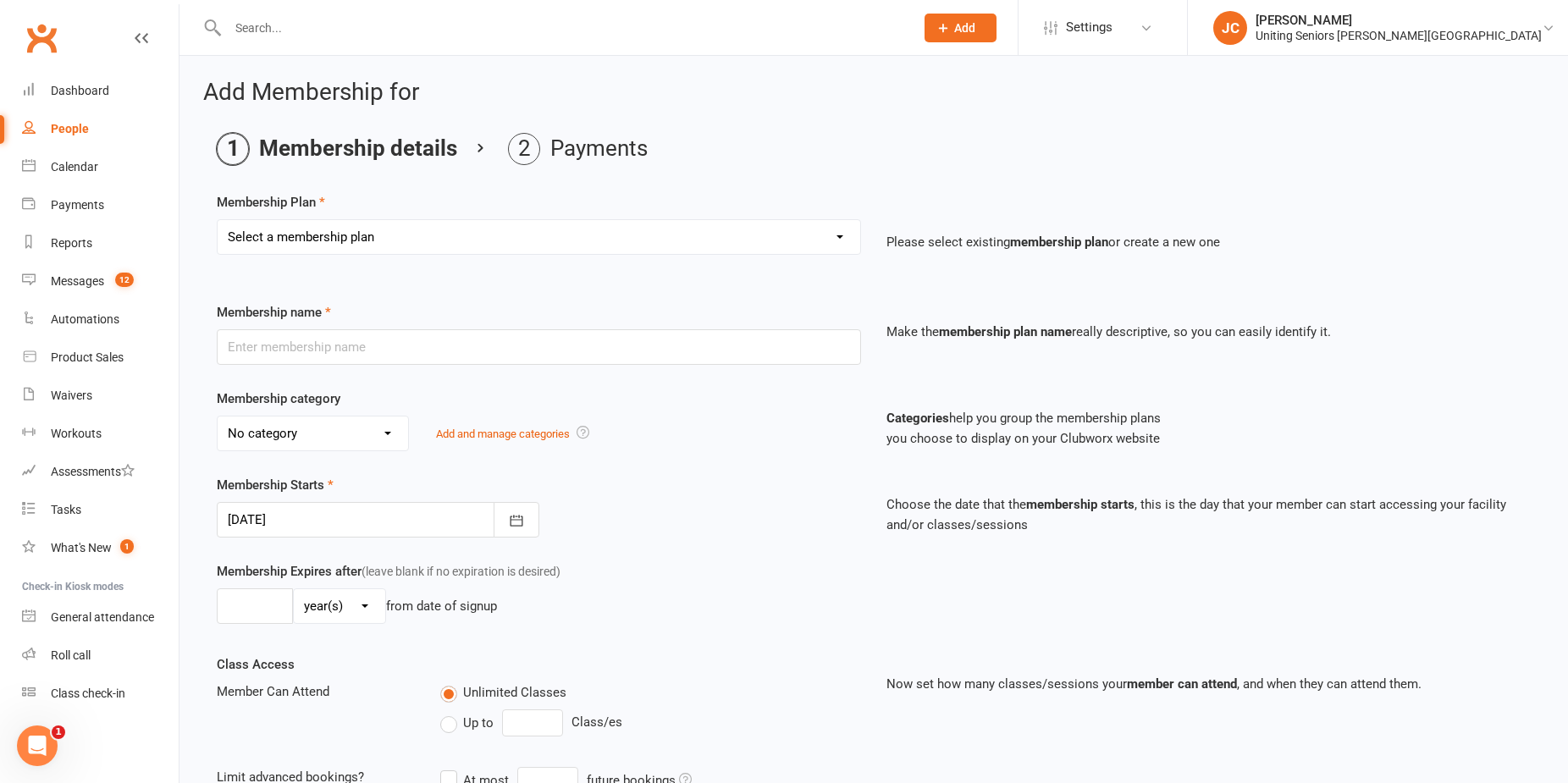
click at [369, 239] on select "Select a membership plan Create new Membership Plan Initial Assessment + Set Up…" at bounding box center [538, 236] width 642 height 34
select select "2"
click at [217, 220] on select "Select a membership plan Create new Membership Plan Initial Assessment + Set Up…" at bounding box center [538, 236] width 642 height 34
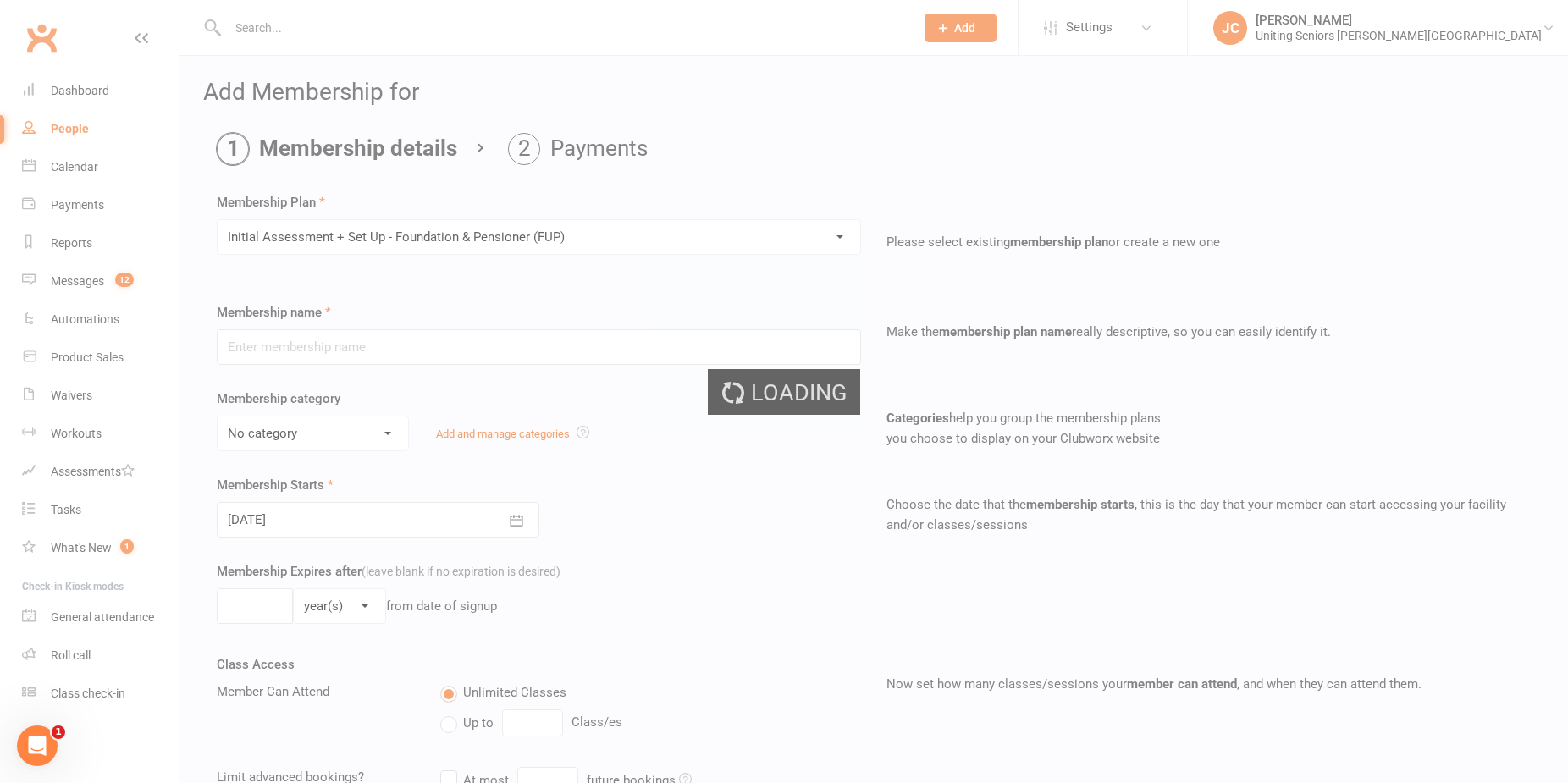
type input "Initial Assessment + Set Up - Foundation & Pensioner (FUP)"
select select "4"
type input "3"
select select "2"
type input "5"
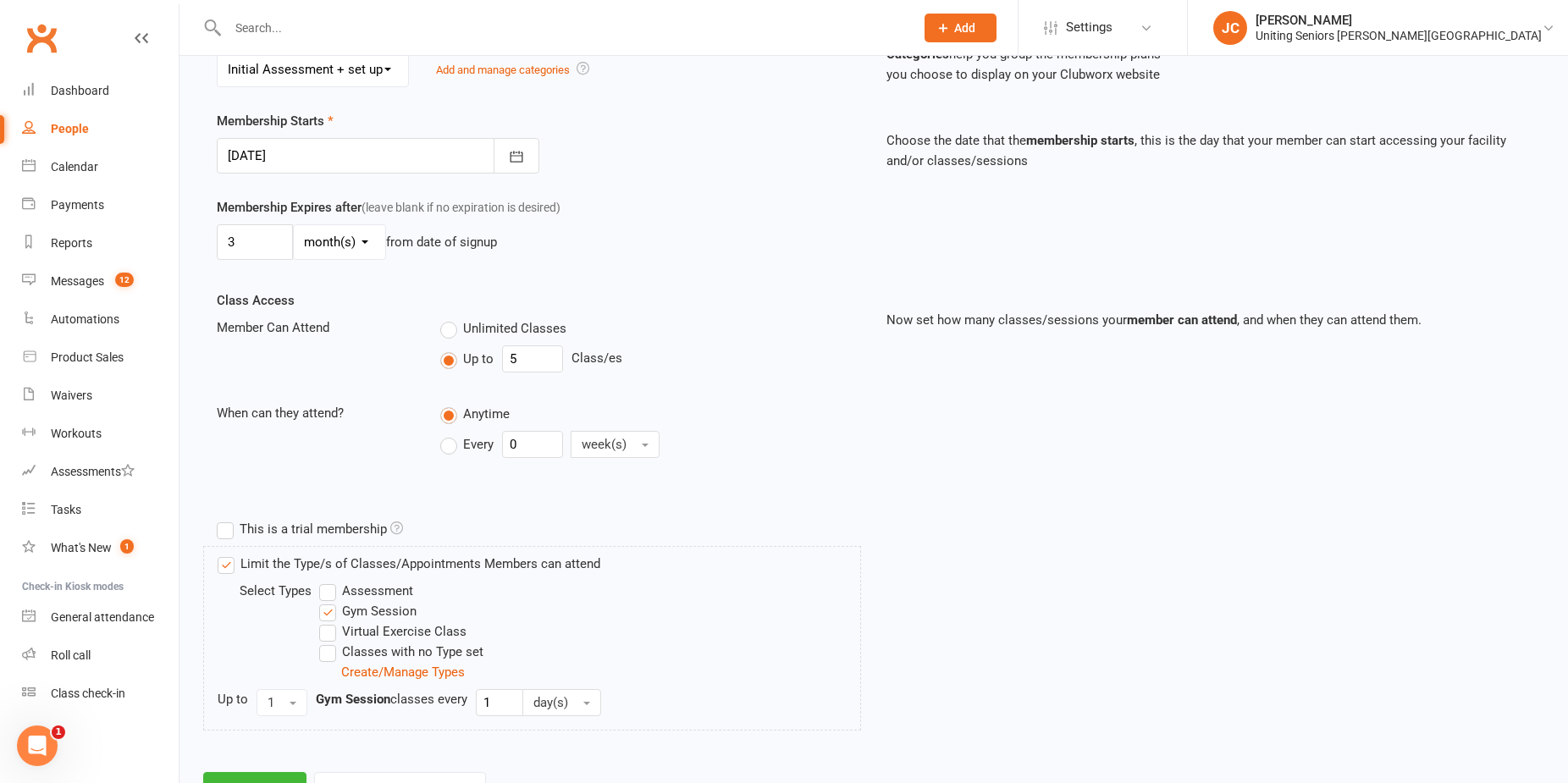
scroll to position [437, 0]
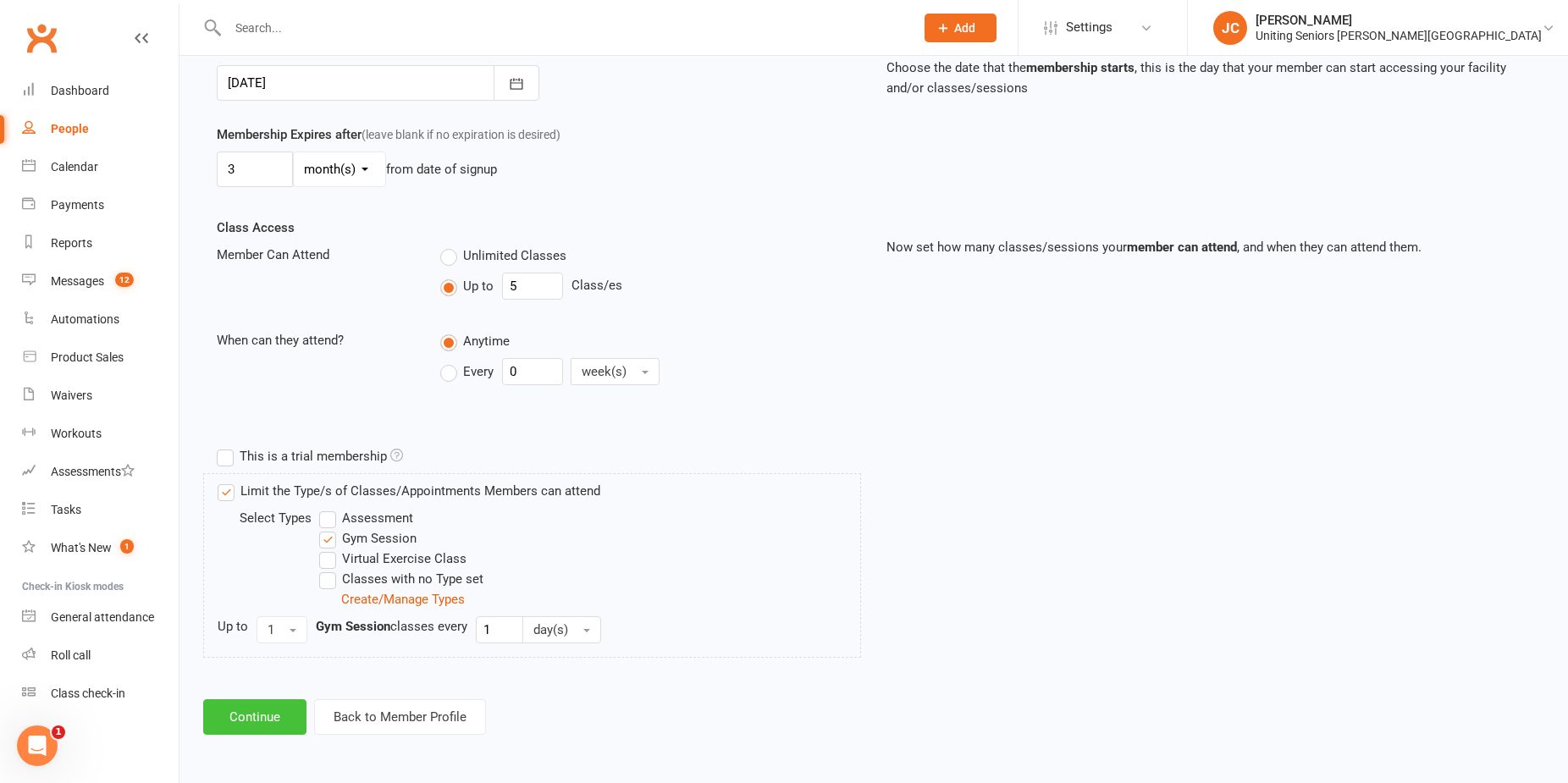
click at [267, 713] on button "Continue" at bounding box center [255, 717] width 103 height 36
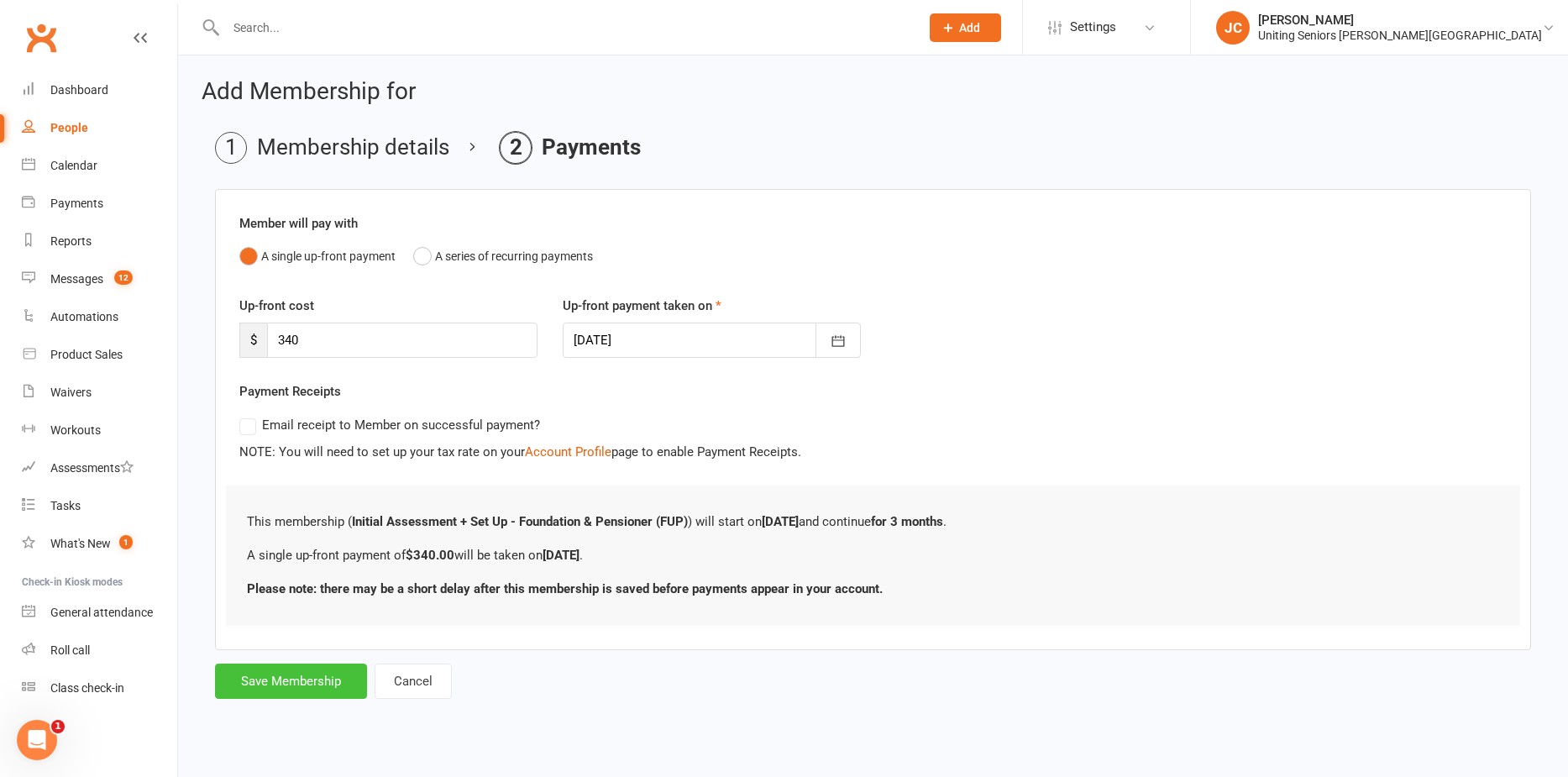
click at [309, 668] on button "Save Membership" at bounding box center [290, 681] width 152 height 35
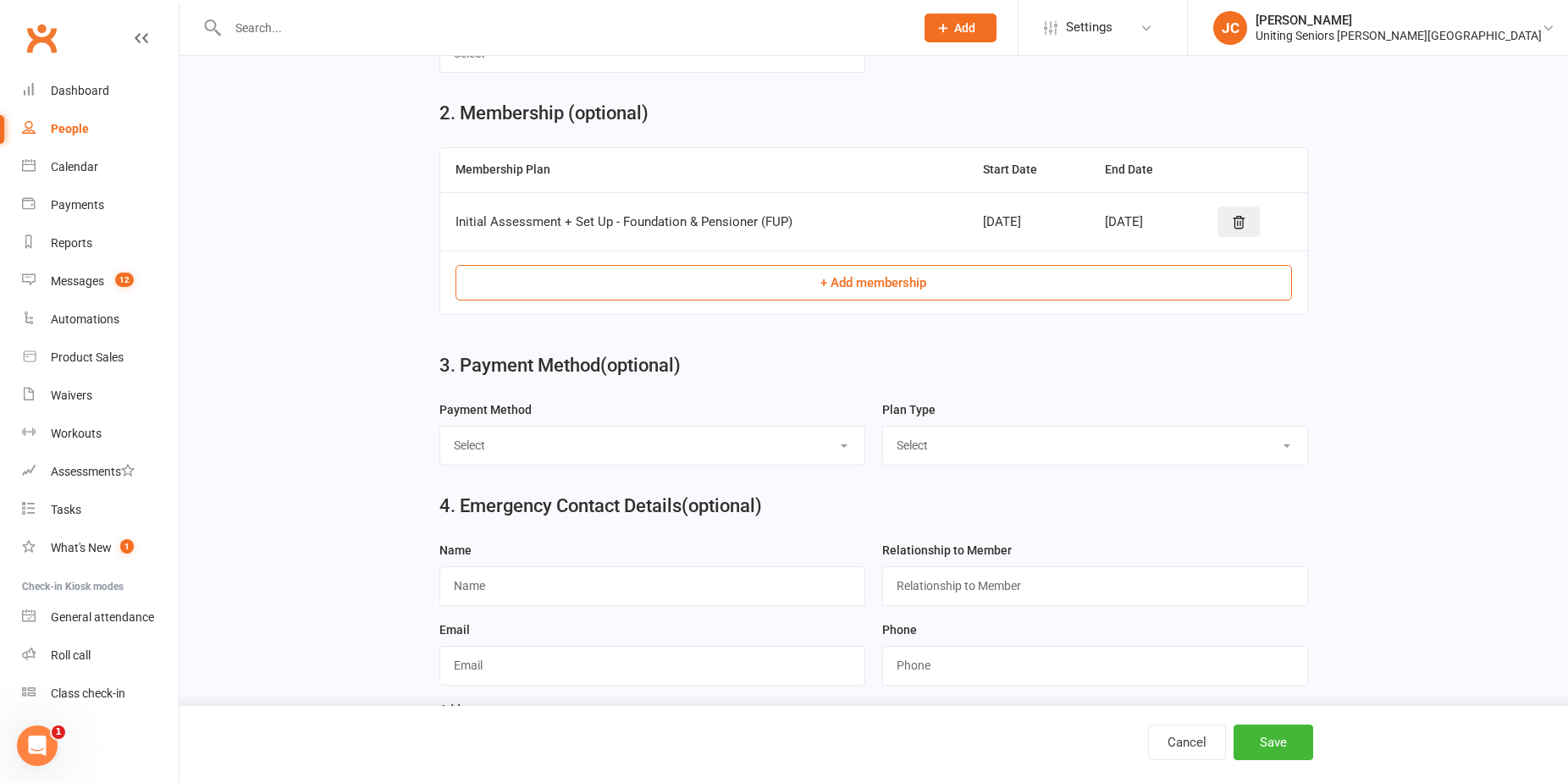
scroll to position [890, 0]
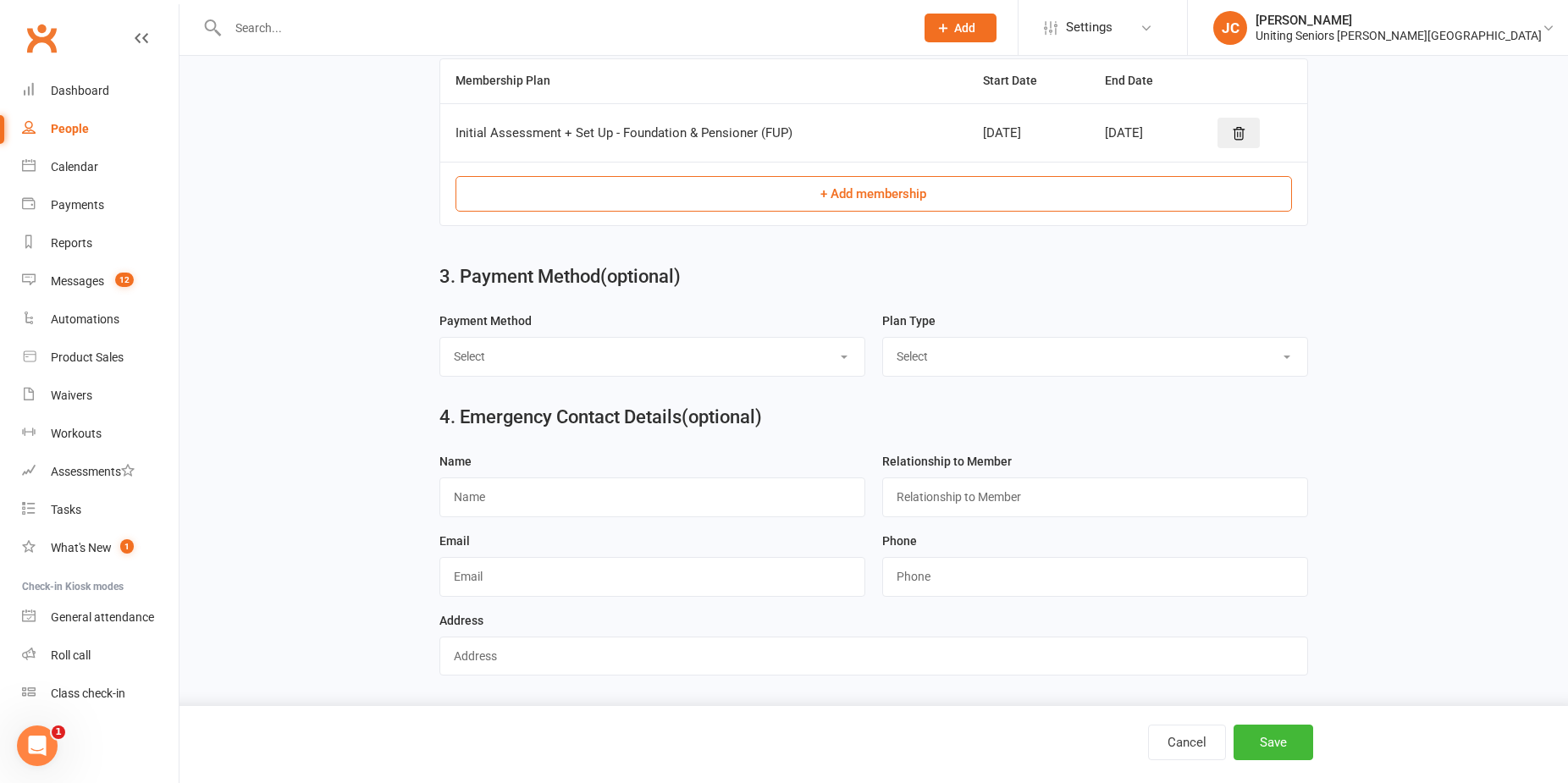
click at [540, 351] on select "Select Direct Debit Direct Deposit / Bank Transfer Credit Card by Phone BPay Ch…" at bounding box center [653, 356] width 424 height 37
select select "Credit Card by Phone"
click at [441, 342] on select "Select Direct Debit Direct Deposit / Bank Transfer Credit Card by Phone BPay Ch…" at bounding box center [653, 356] width 424 height 37
click at [940, 372] on select "Select Ongoing Single-service" at bounding box center [1095, 356] width 424 height 37
select select "Single-service"
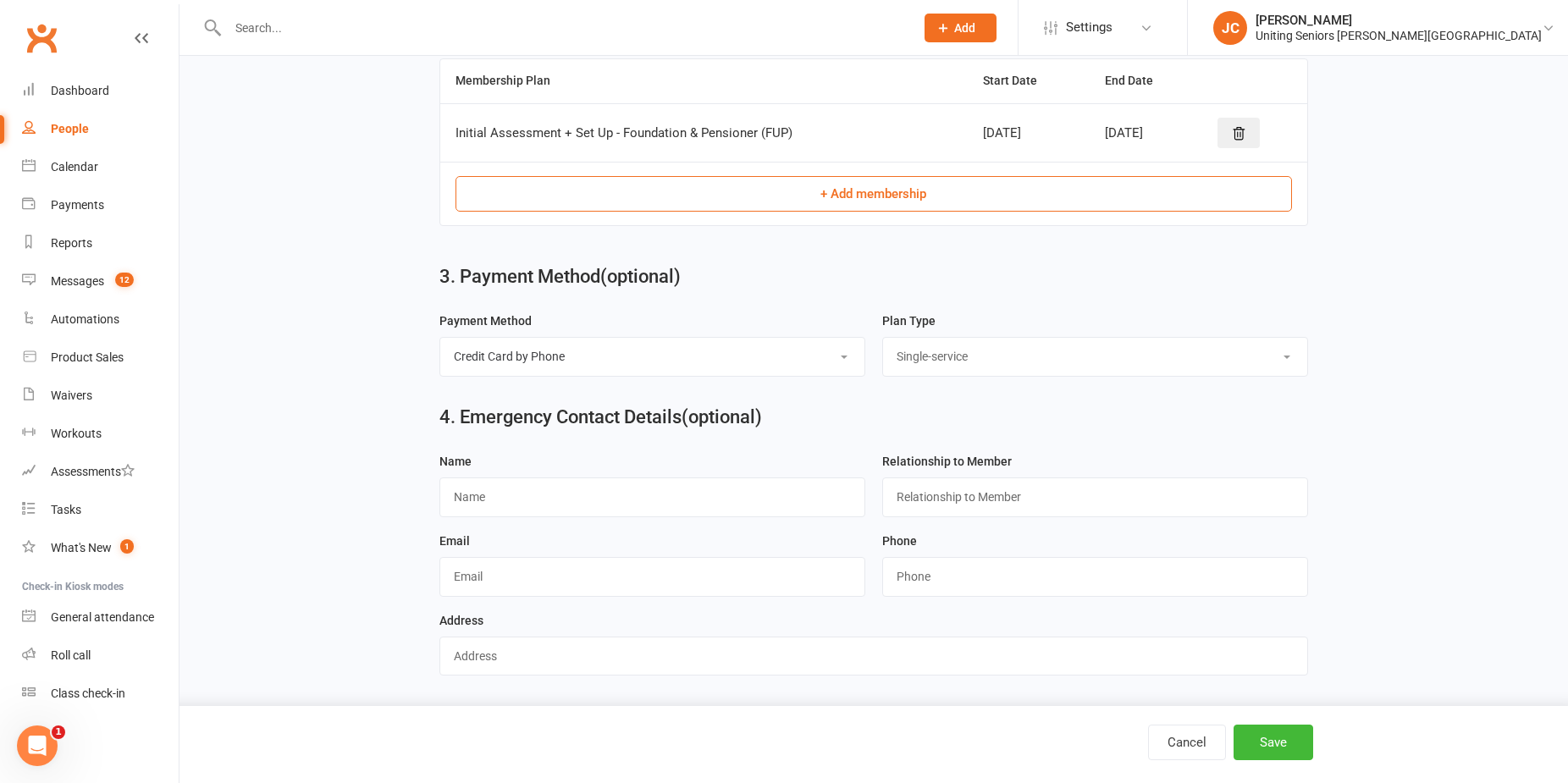
click at [883, 342] on select "Select Ongoing Single-service" at bounding box center [1095, 356] width 424 height 37
click at [721, 498] on input "text" at bounding box center [653, 496] width 426 height 39
type input "[PERSON_NAME]"
click at [1032, 485] on input "text" at bounding box center [1095, 496] width 426 height 39
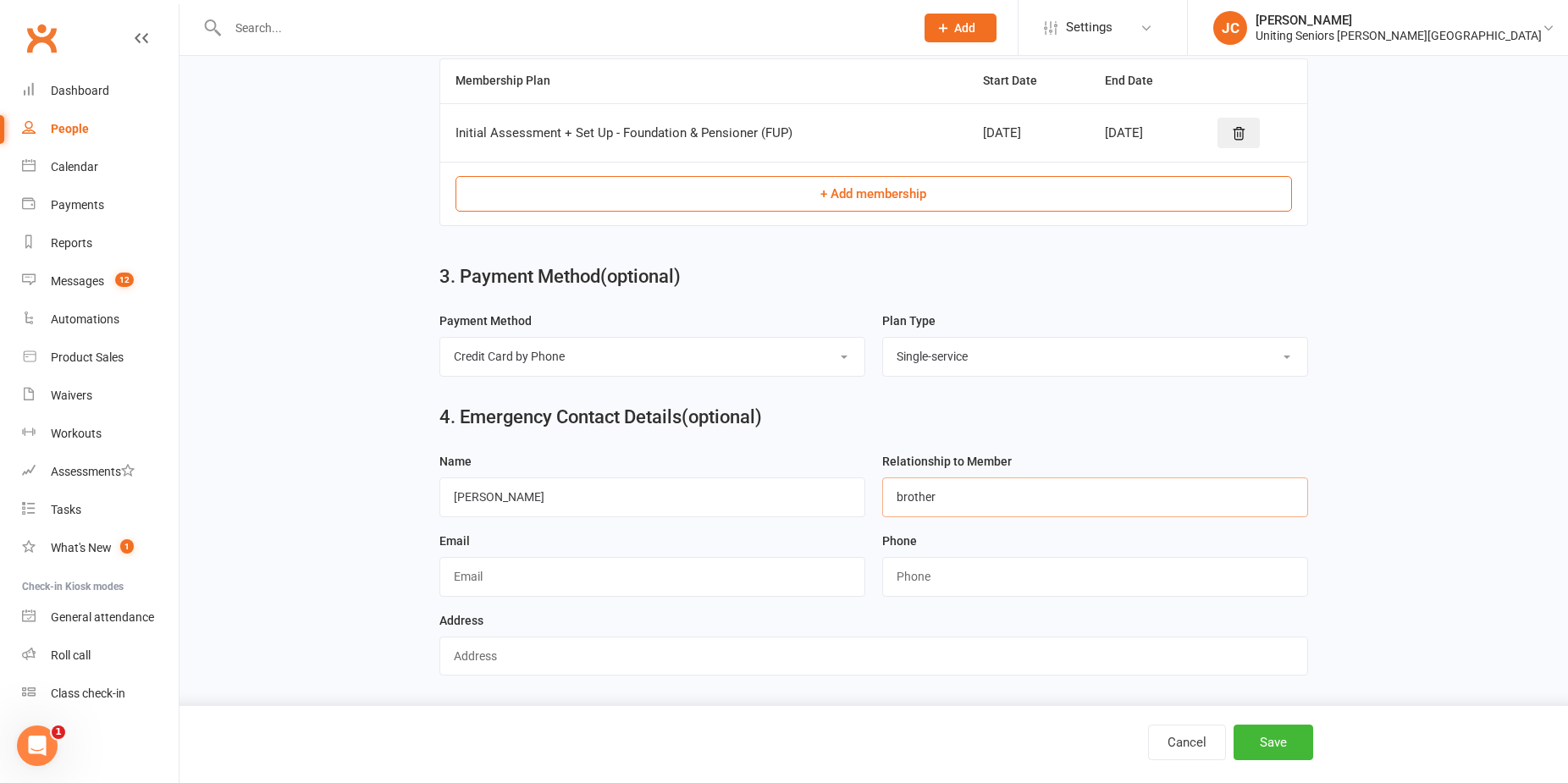
click at [900, 489] on input "brother" at bounding box center [1095, 496] width 426 height 39
type input "Brother"
click at [942, 576] on input "string" at bounding box center [1095, 576] width 426 height 39
type input "0412258237"
click at [1283, 758] on button "Save" at bounding box center [1273, 742] width 80 height 36
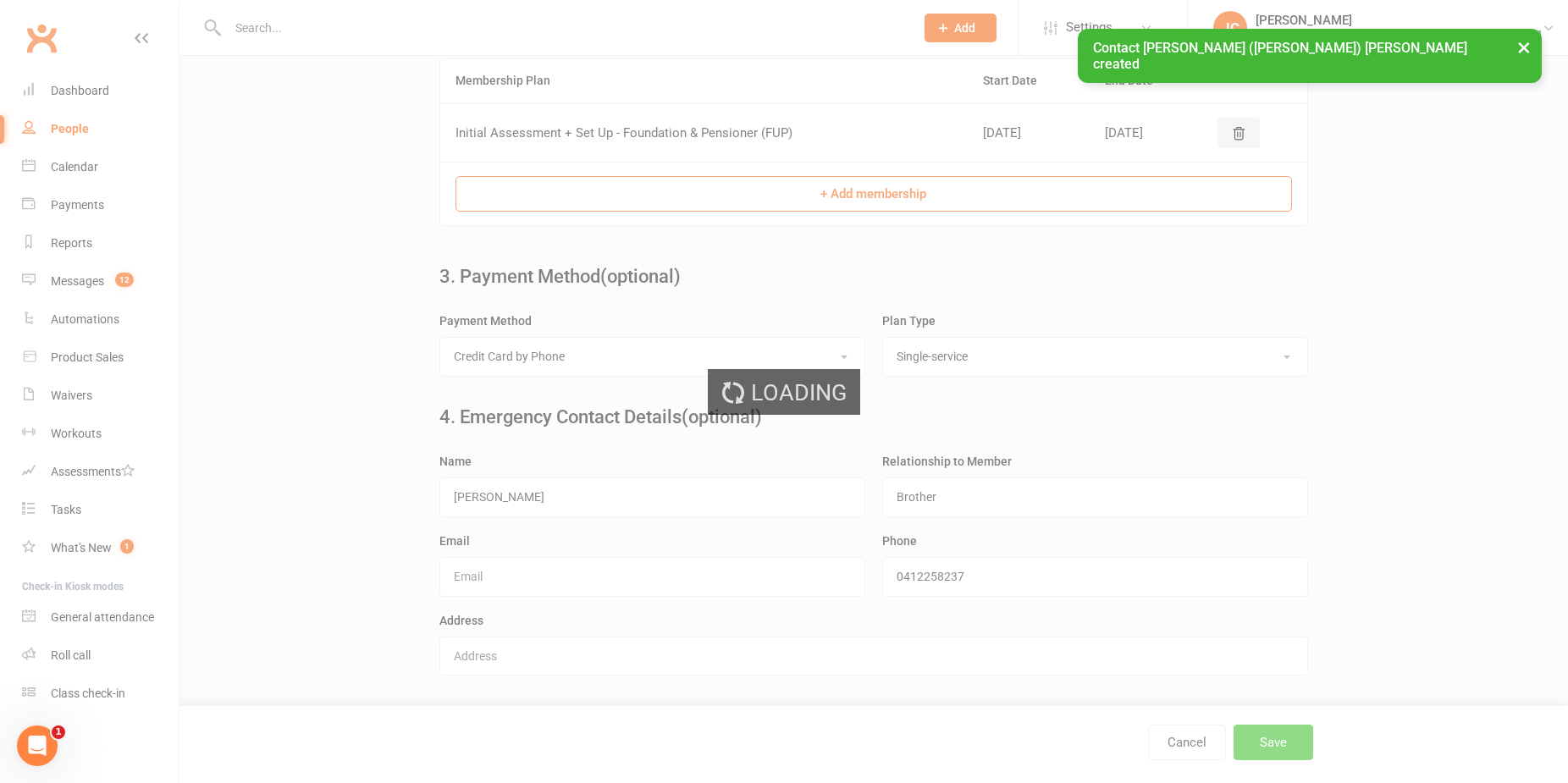
scroll to position [0, 0]
